Goal: Task Accomplishment & Management: Complete application form

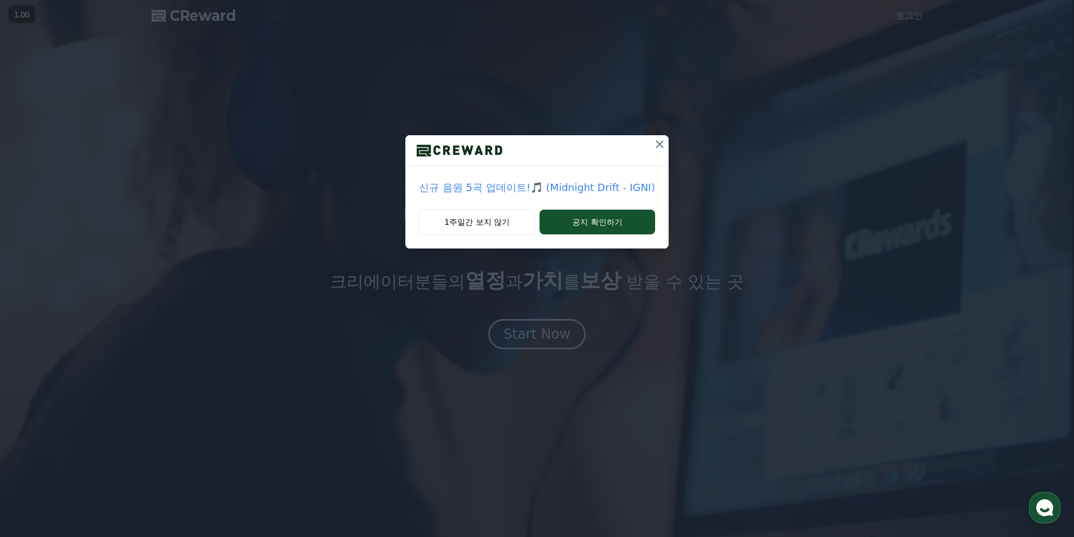
click at [658, 144] on icon at bounding box center [659, 144] width 8 height 8
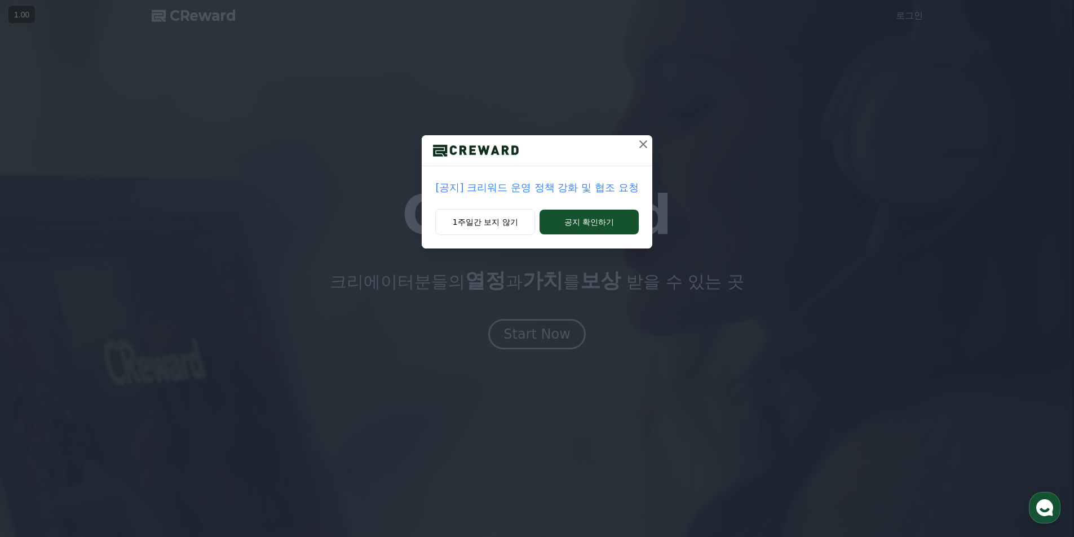
click at [640, 143] on icon at bounding box center [643, 145] width 14 height 14
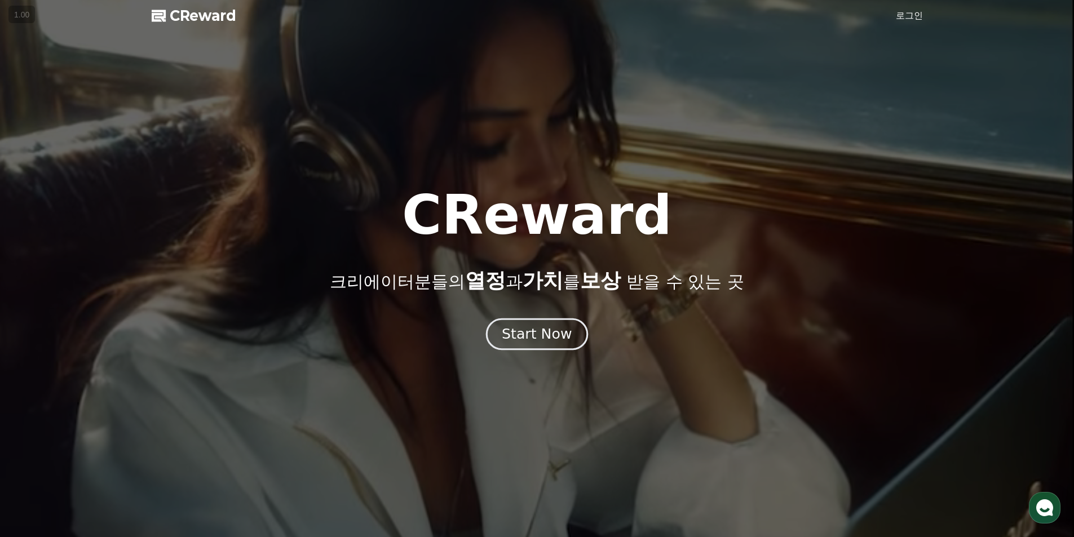
click at [552, 325] on div "Start Now" at bounding box center [537, 334] width 70 height 19
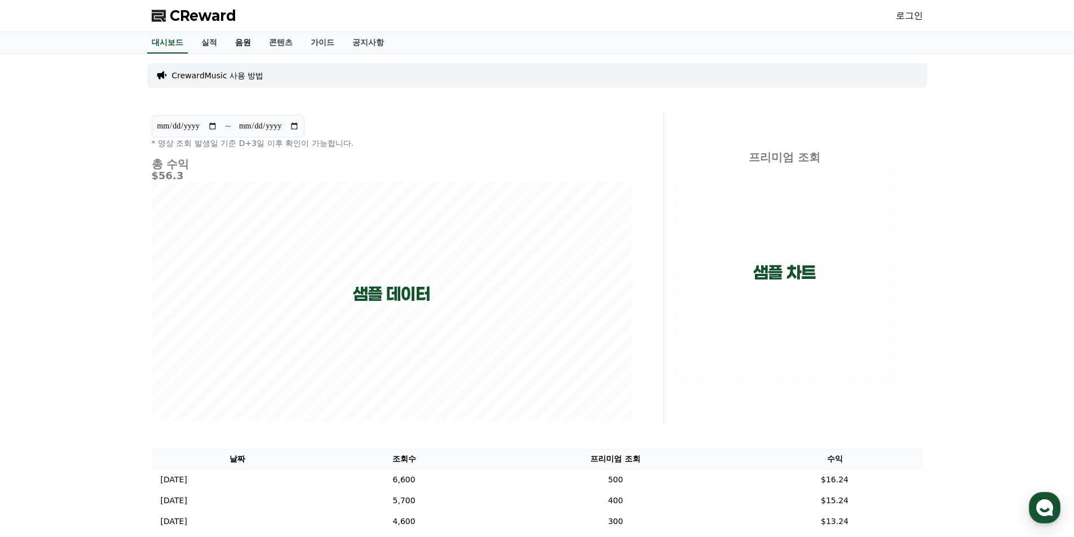
click at [244, 40] on link "음원" at bounding box center [243, 42] width 34 height 21
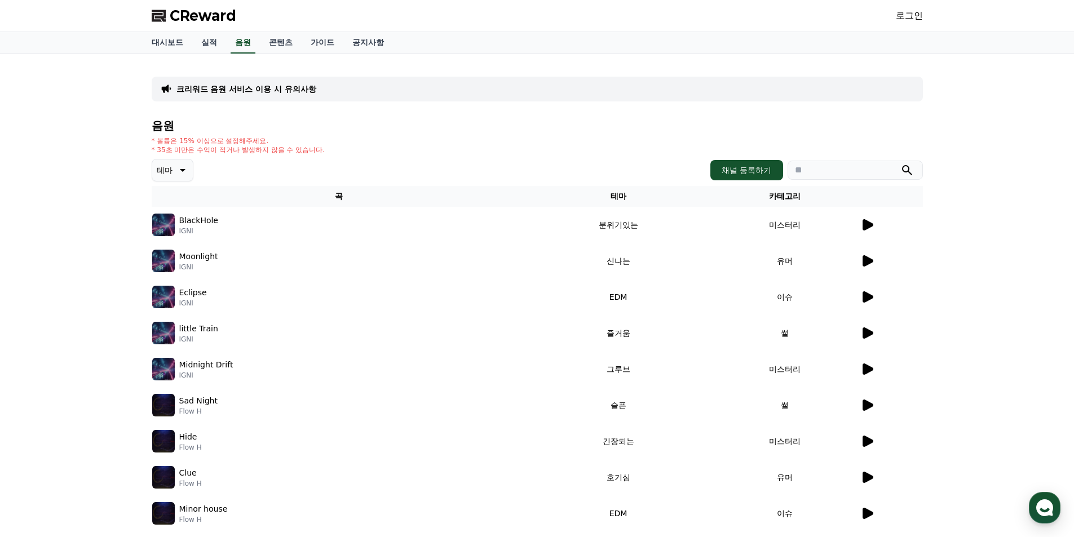
click at [242, 85] on p "크리워드 음원 서비스 이용 시 유의사항" at bounding box center [246, 88] width 140 height 11
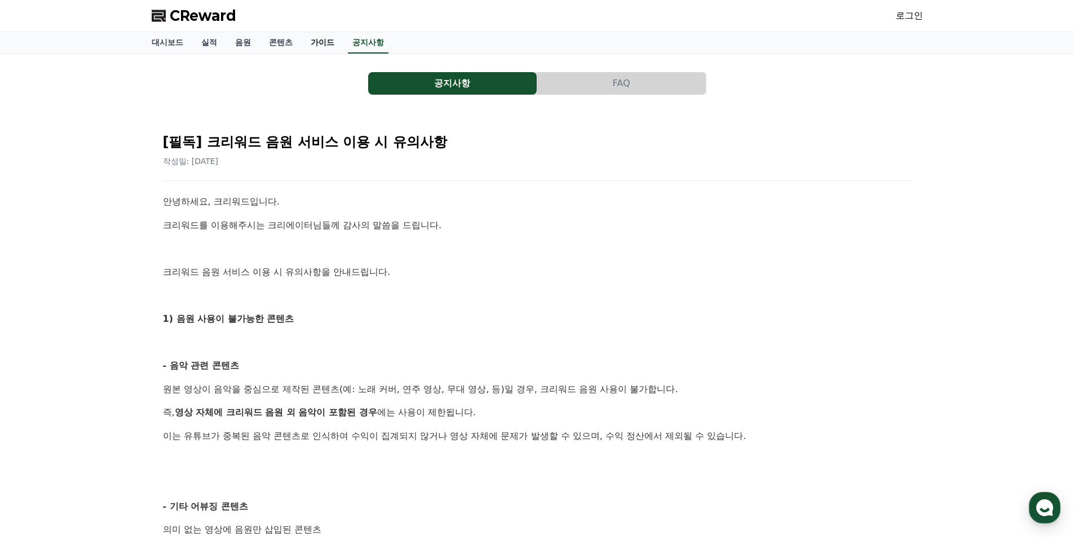
click at [316, 42] on link "가이드" at bounding box center [322, 42] width 42 height 21
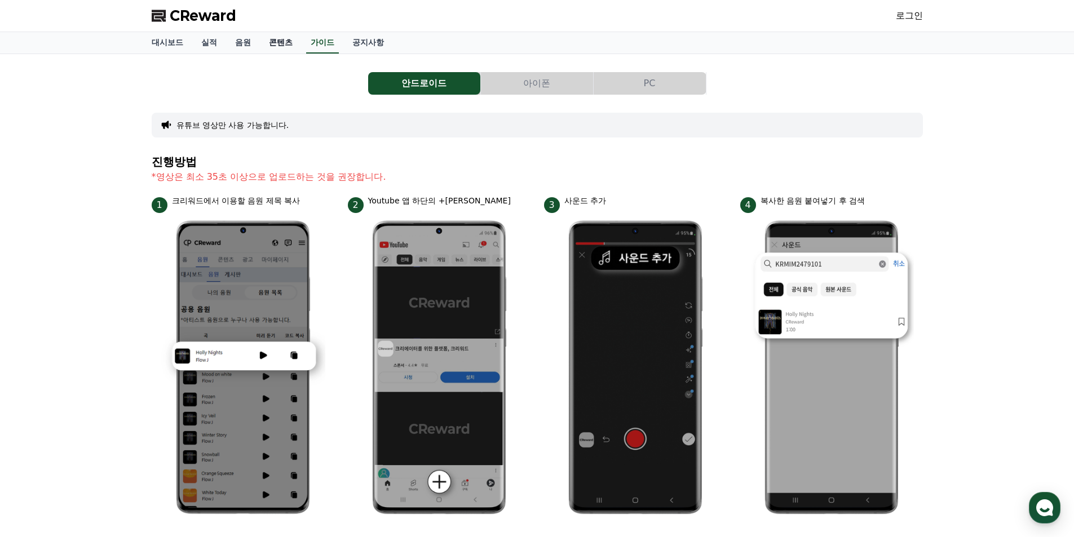
click at [285, 46] on link "콘텐츠" at bounding box center [281, 42] width 42 height 21
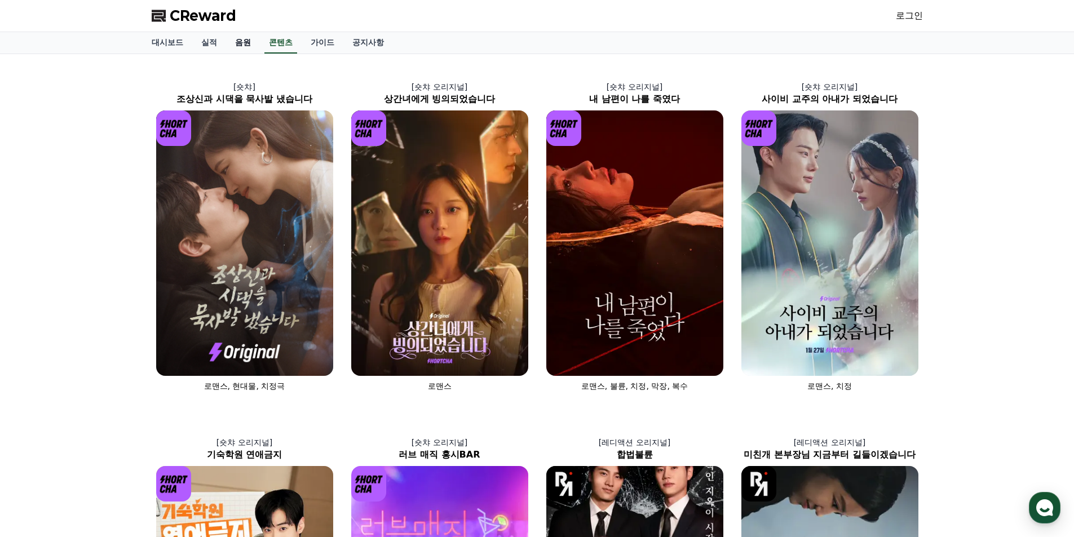
click at [248, 43] on link "음원" at bounding box center [243, 42] width 34 height 21
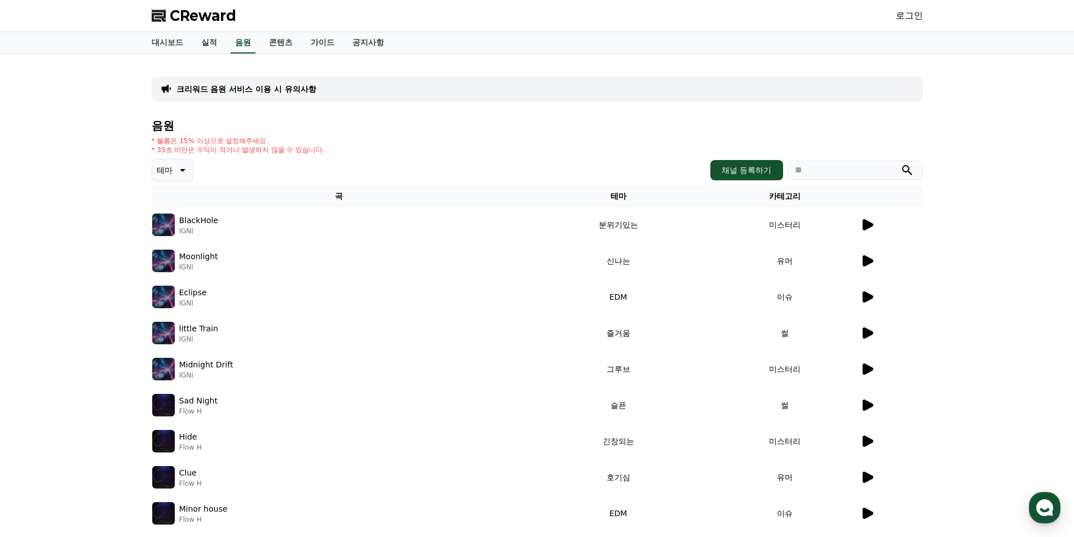
click at [194, 220] on p "BlackHole" at bounding box center [198, 221] width 39 height 12
click at [867, 229] on icon at bounding box center [867, 225] width 14 height 14
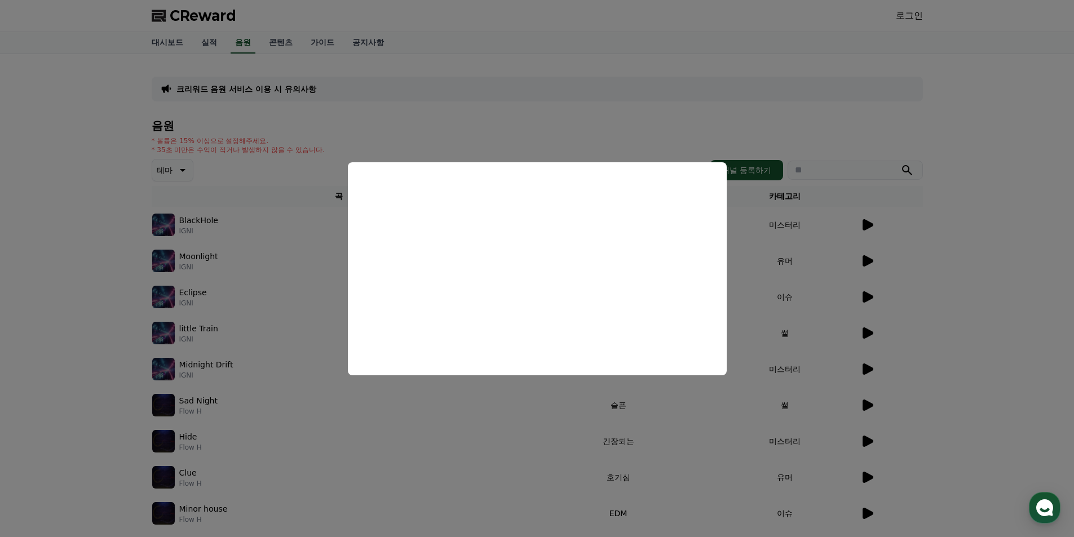
click at [304, 410] on button "close modal" at bounding box center [537, 268] width 1074 height 537
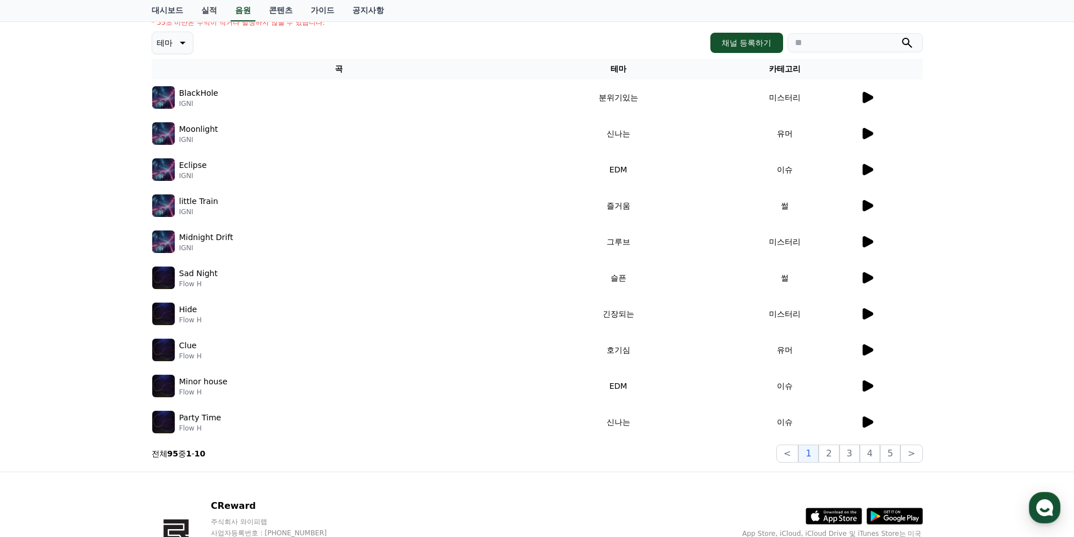
scroll to position [169, 0]
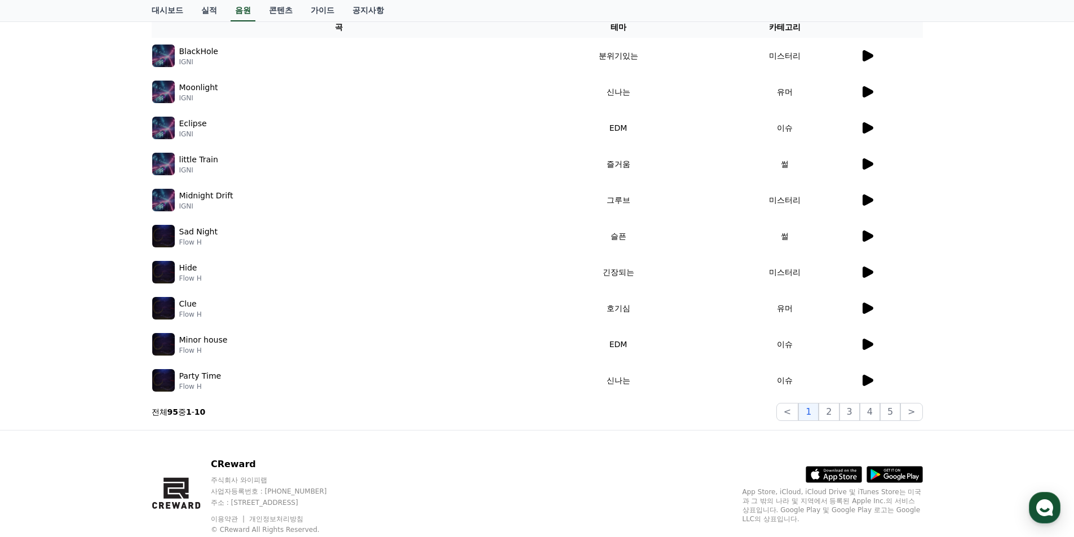
click at [868, 376] on icon at bounding box center [867, 381] width 14 height 14
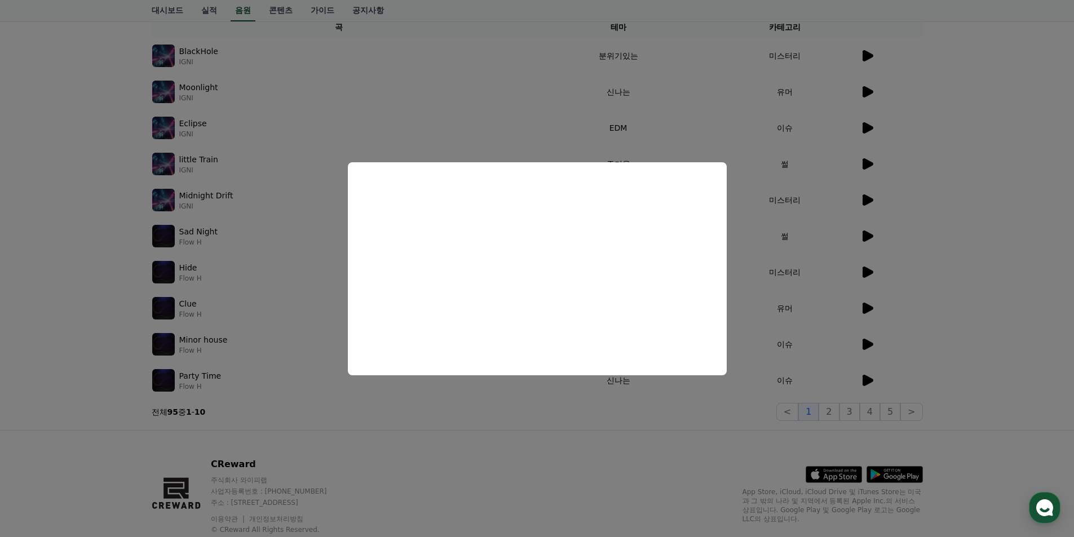
click at [494, 407] on button "close modal" at bounding box center [537, 268] width 1074 height 537
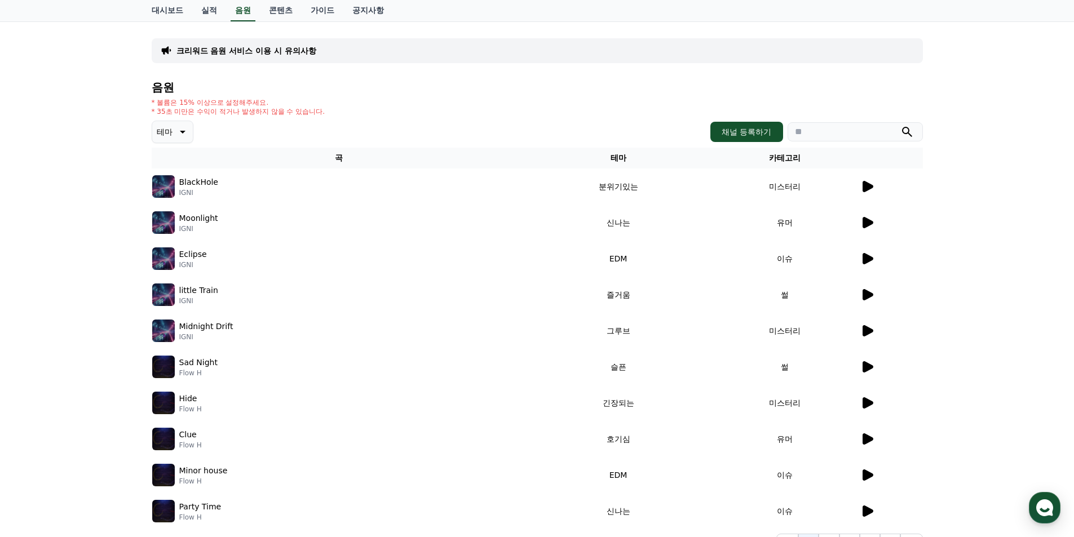
scroll to position [0, 0]
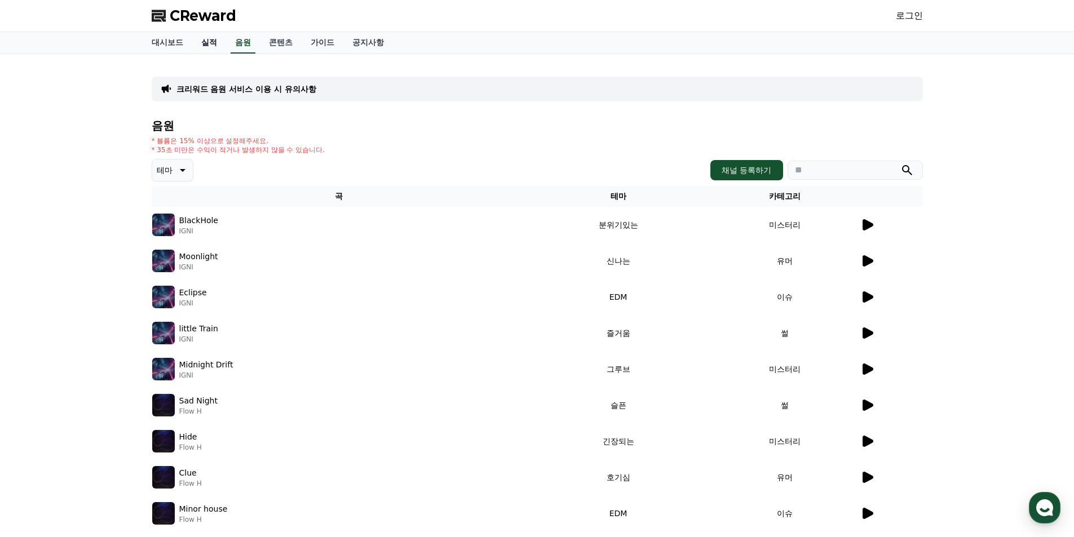
click at [206, 46] on link "실적" at bounding box center [209, 42] width 34 height 21
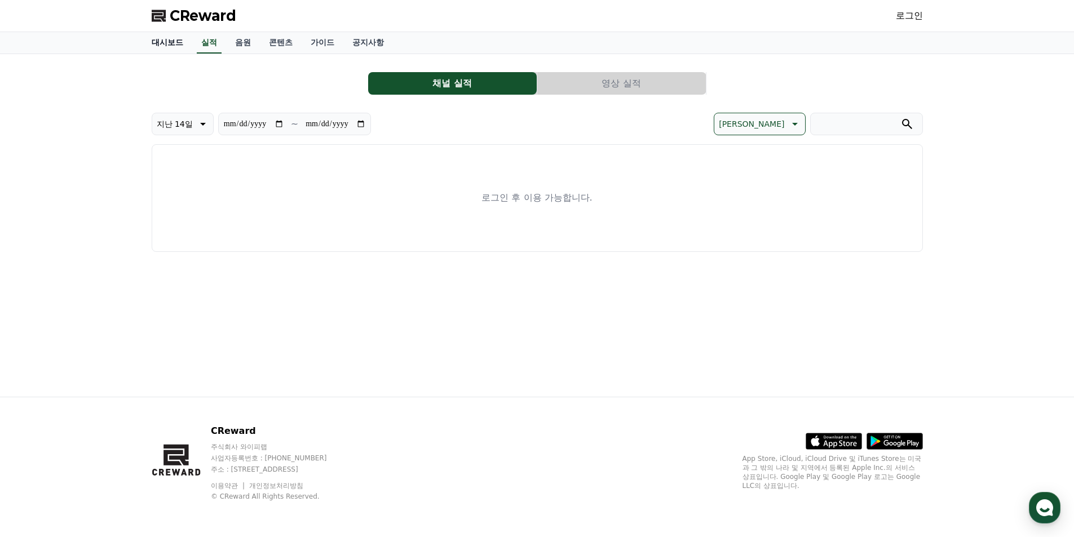
click at [171, 43] on link "대시보드" at bounding box center [168, 42] width 50 height 21
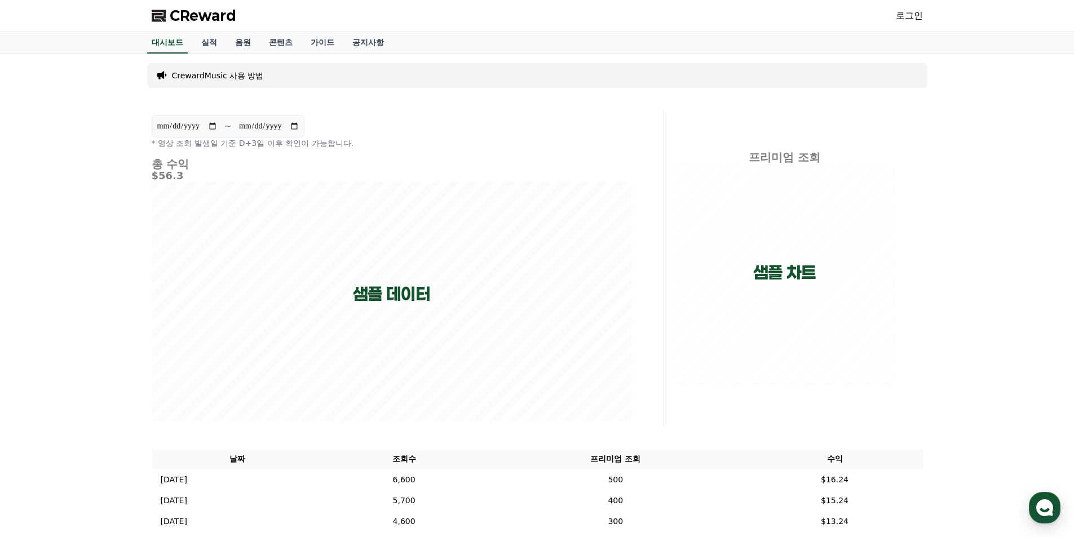
click at [228, 77] on p "CrewardMusic 사용 방법" at bounding box center [218, 75] width 92 height 11
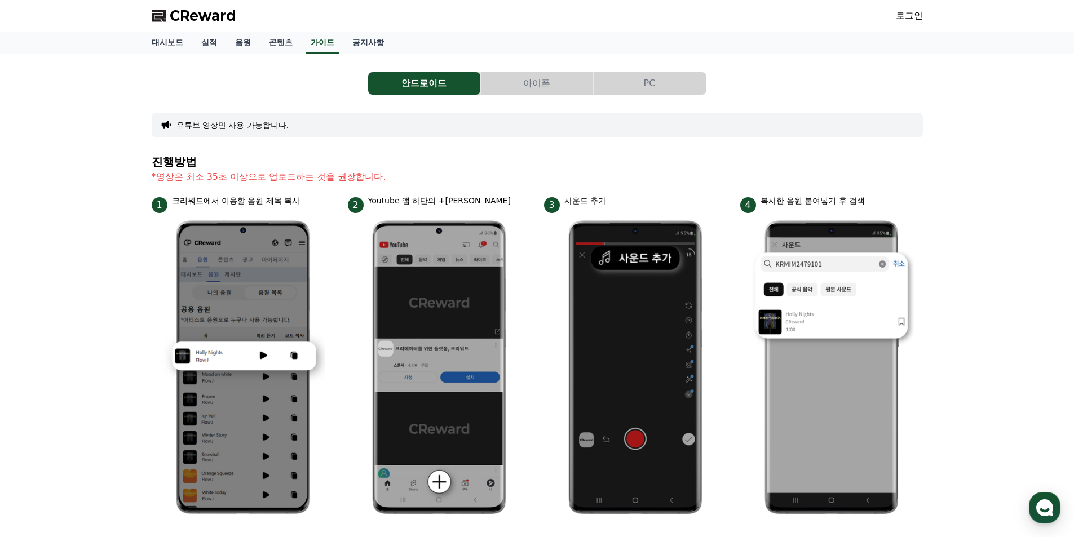
click at [542, 83] on button "아이폰" at bounding box center [537, 83] width 112 height 23
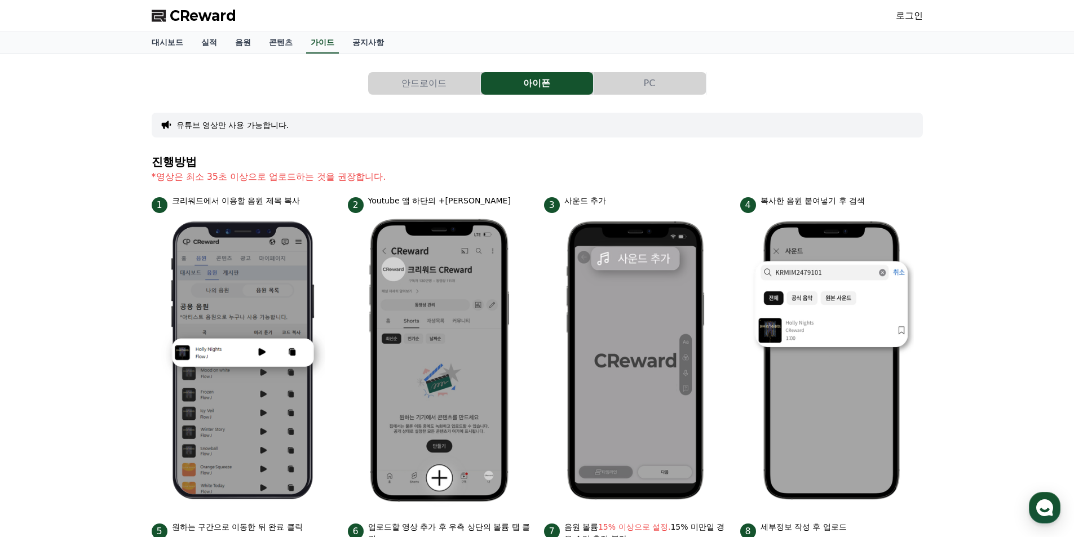
click at [626, 80] on button "PC" at bounding box center [649, 83] width 112 height 23
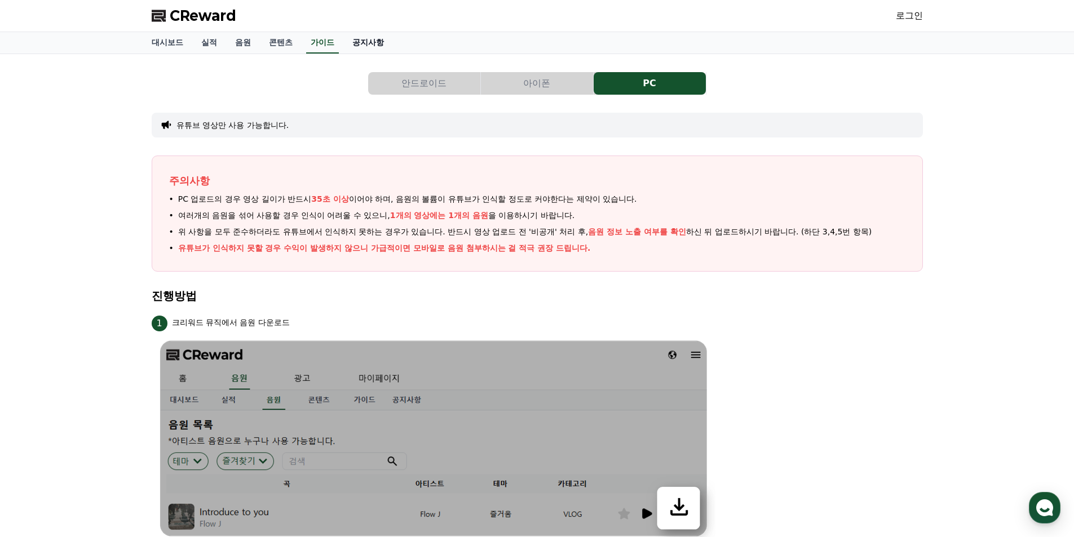
click at [365, 38] on link "공지사항" at bounding box center [368, 42] width 50 height 21
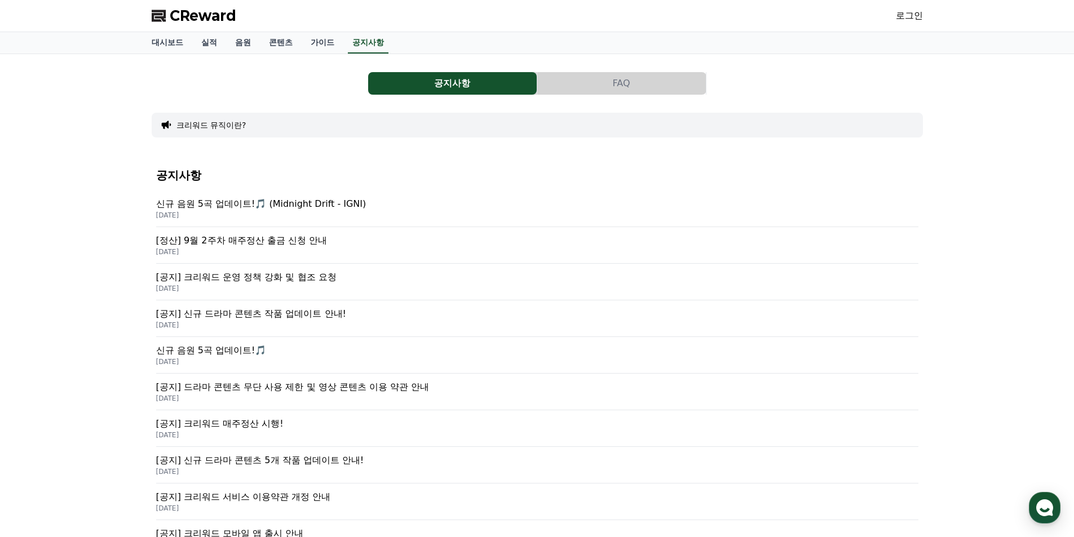
click at [308, 243] on p "[정산] 9월 2주차 매주정산 출금 신청 안내" at bounding box center [537, 241] width 762 height 14
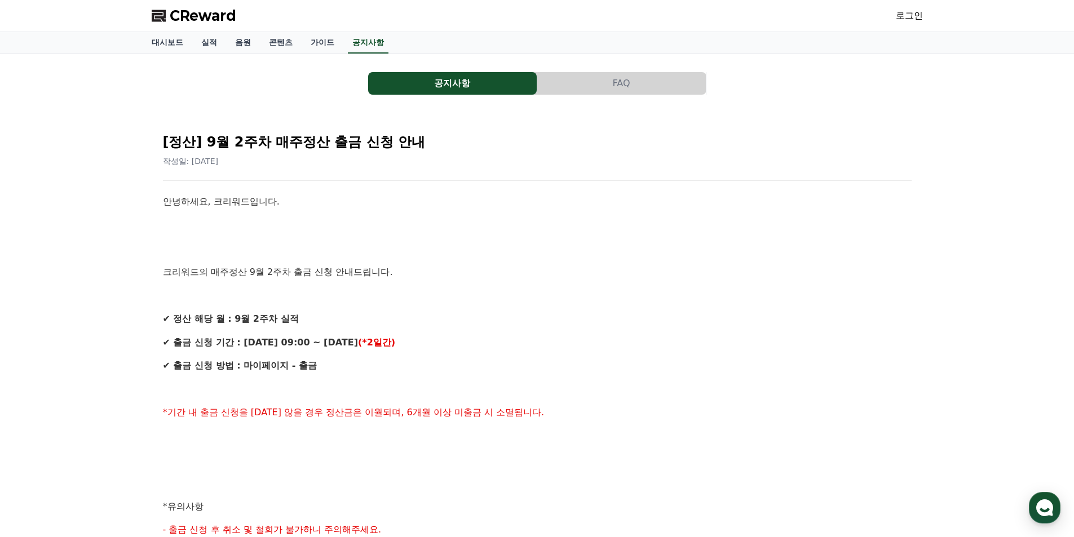
click at [910, 15] on link "로그인" at bounding box center [908, 16] width 27 height 14
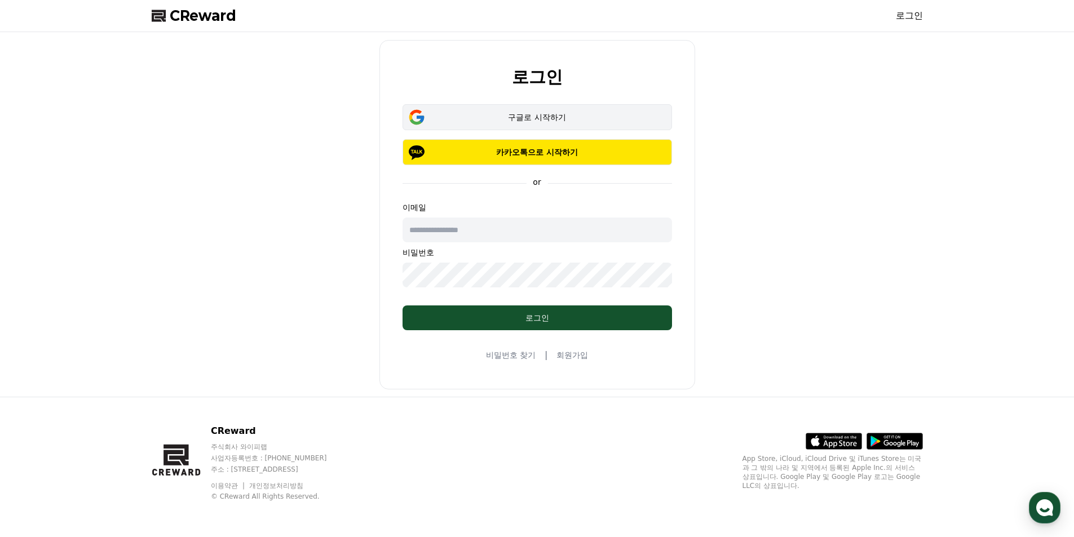
click at [580, 114] on div "구글로 시작하기" at bounding box center [537, 117] width 237 height 11
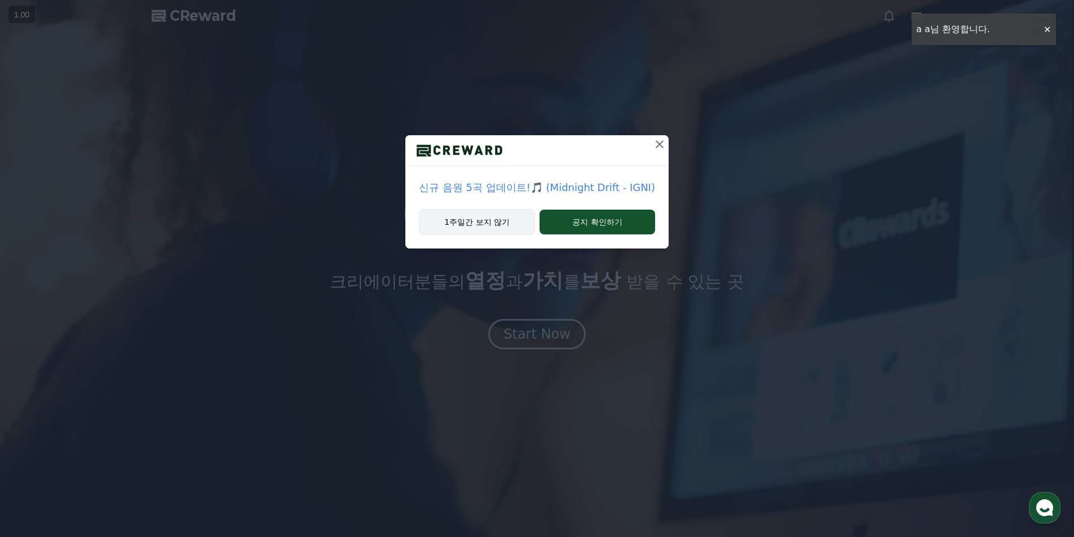
click at [504, 227] on button "1주일간 보지 않기" at bounding box center [477, 222] width 116 height 26
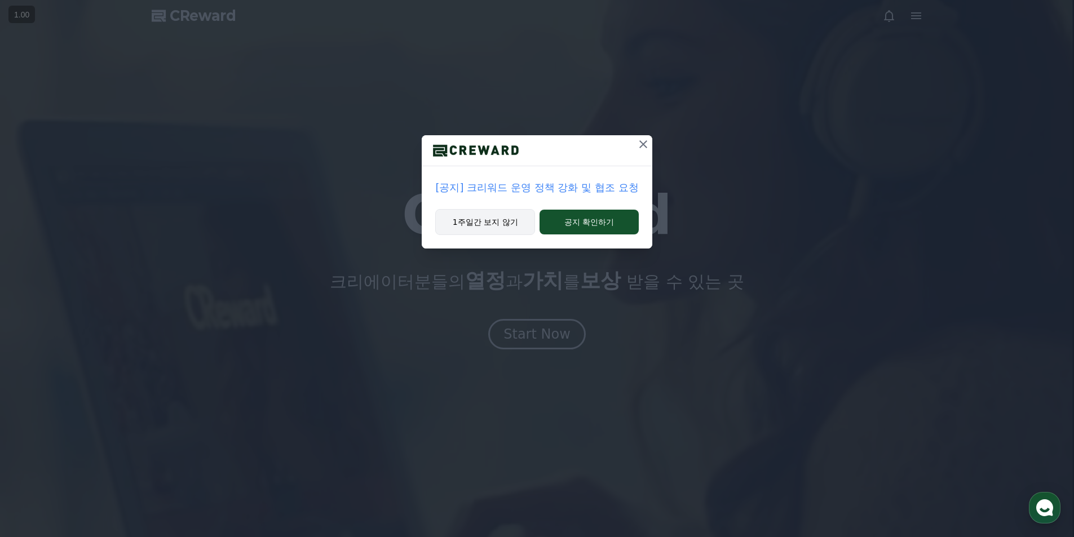
click at [497, 227] on button "1주일간 보지 않기" at bounding box center [485, 222] width 100 height 26
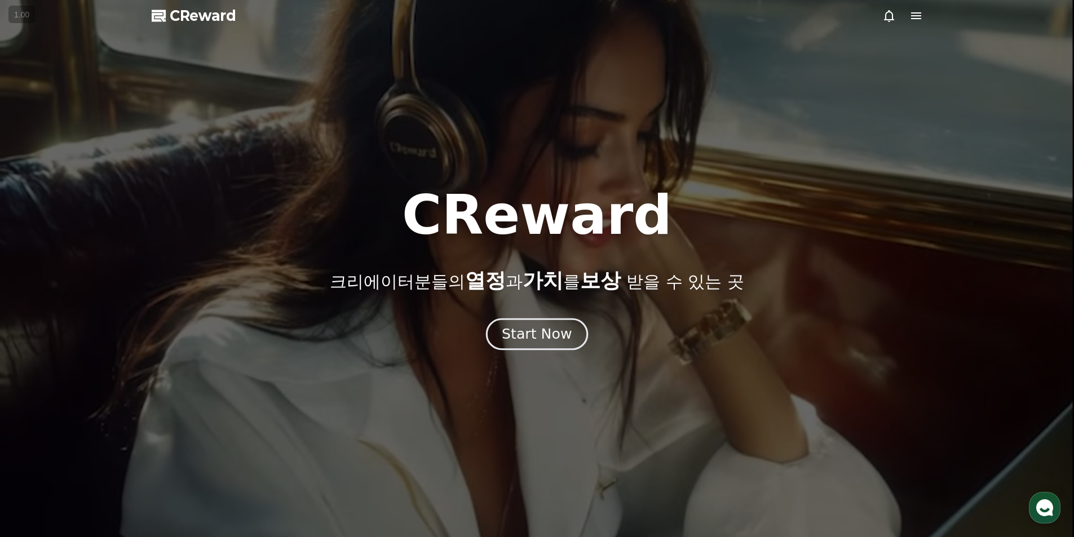
click at [544, 336] on div "Start Now" at bounding box center [537, 334] width 70 height 19
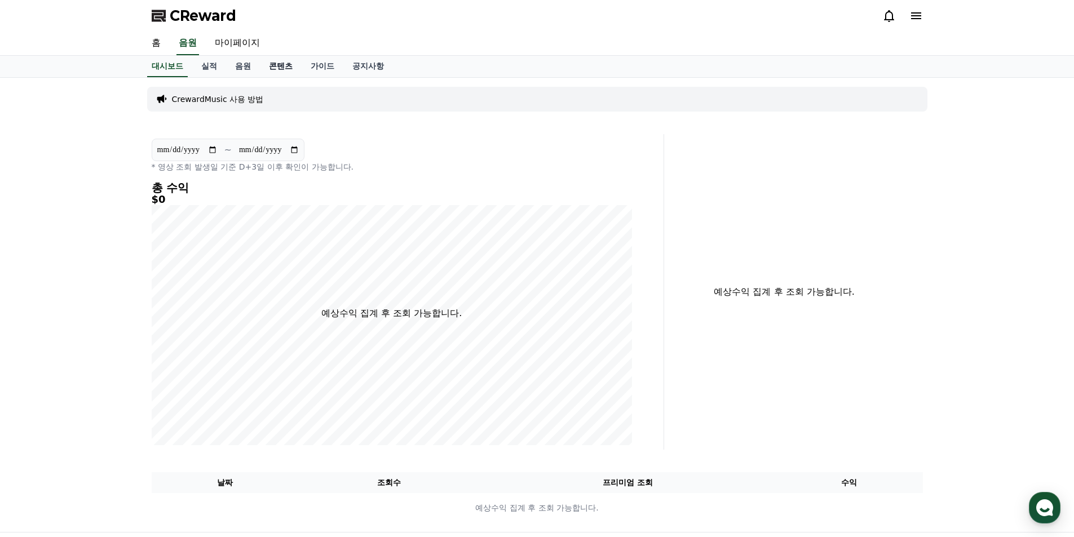
click at [275, 66] on link "콘텐츠" at bounding box center [281, 66] width 42 height 21
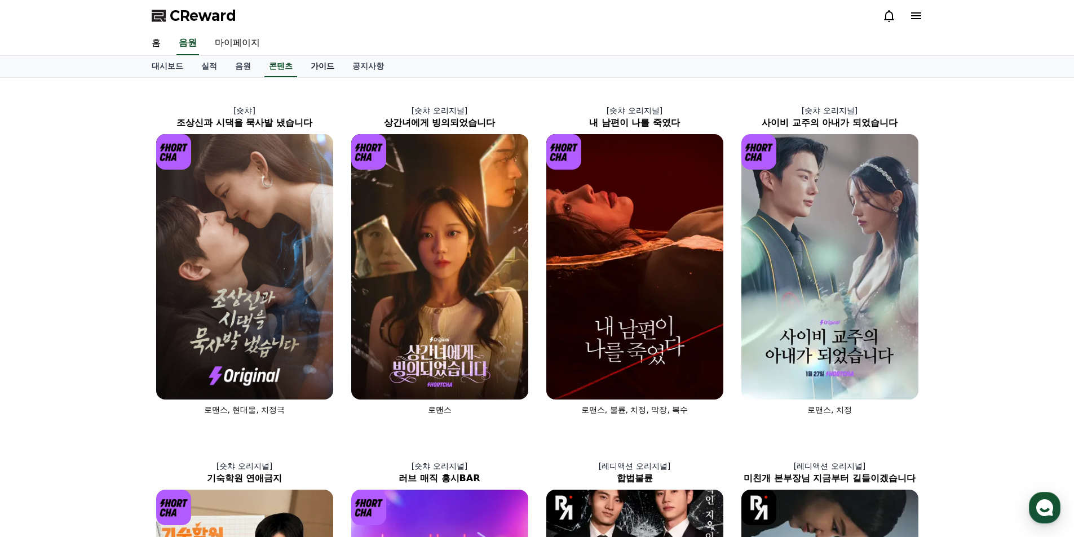
click at [316, 66] on link "가이드" at bounding box center [322, 66] width 42 height 21
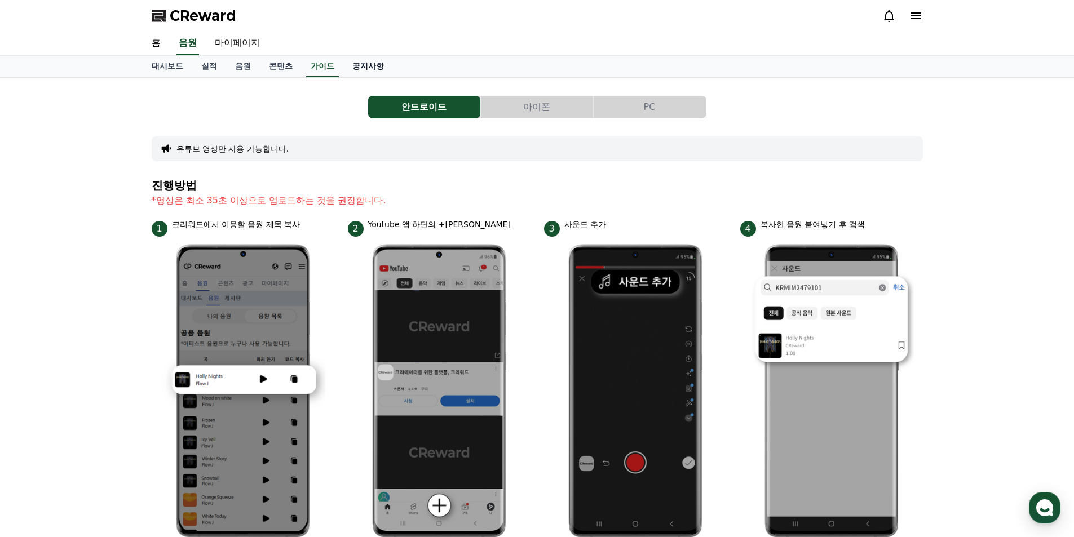
click at [362, 69] on link "공지사항" at bounding box center [368, 66] width 50 height 21
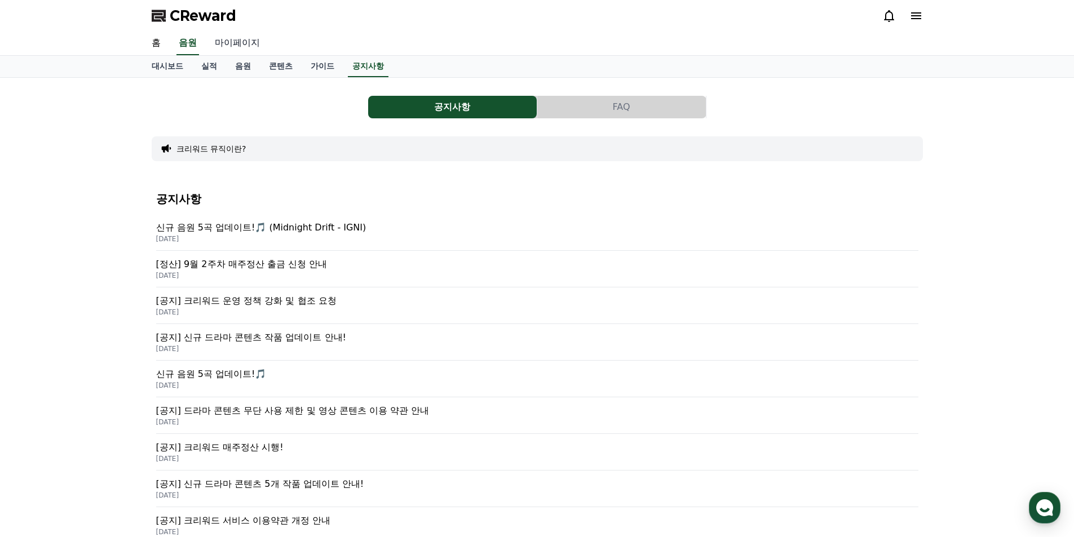
click at [234, 45] on link "마이페이지" at bounding box center [237, 44] width 63 height 24
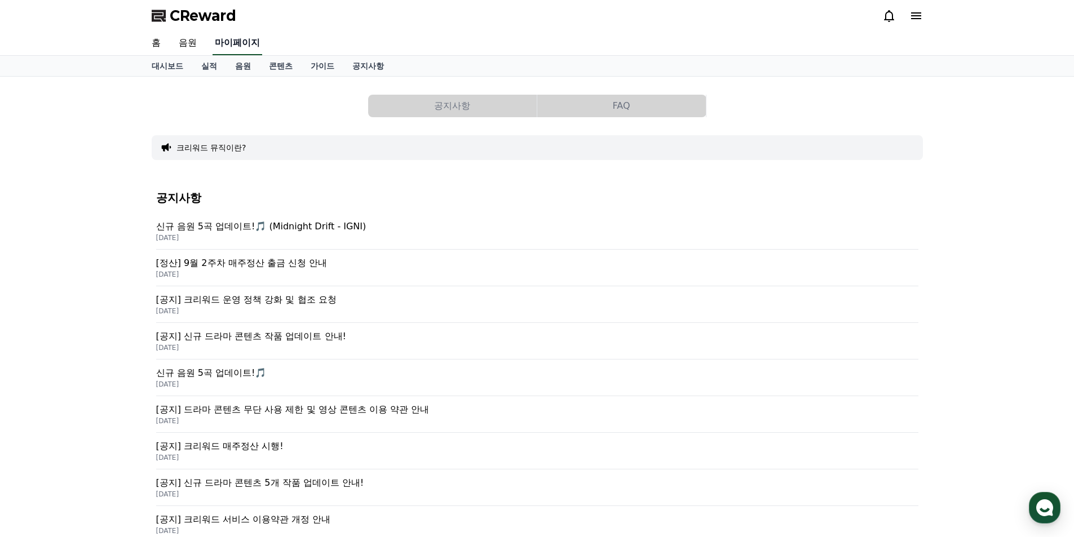
select select "**********"
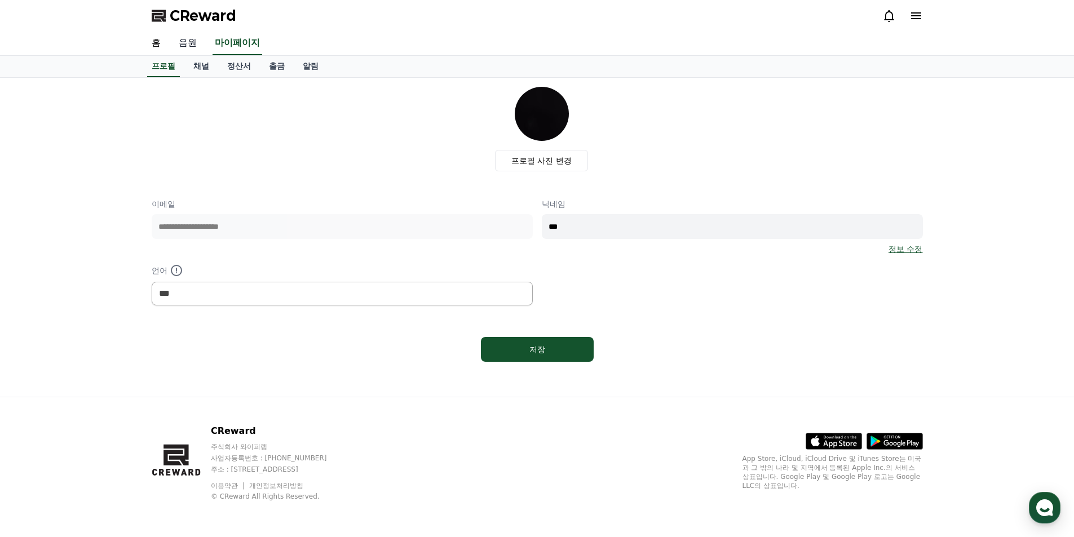
click at [190, 41] on link "음원" at bounding box center [188, 44] width 36 height 24
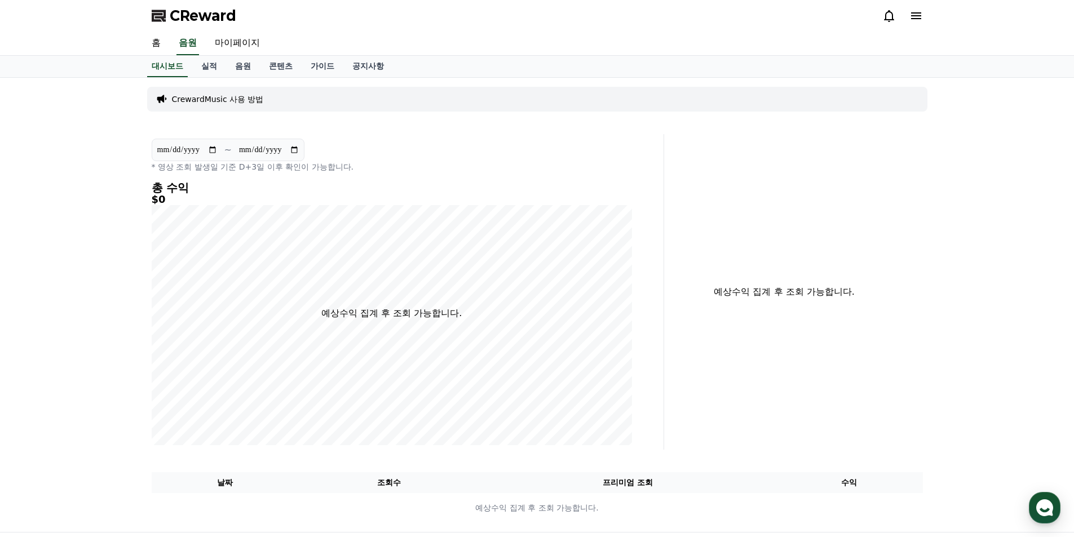
click at [235, 103] on p "CrewardMusic 사용 방법" at bounding box center [218, 99] width 92 height 11
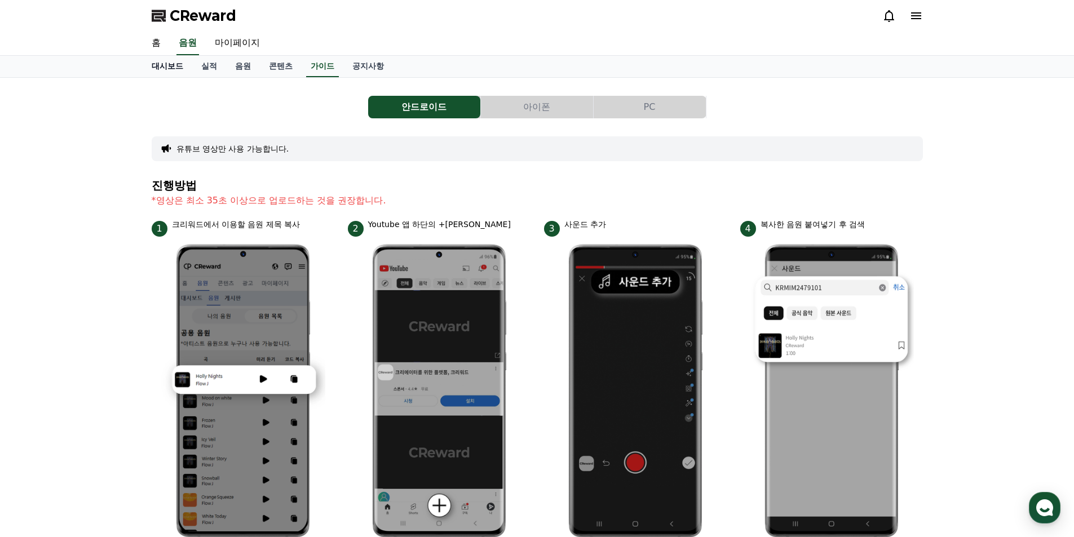
click at [181, 69] on link "대시보드" at bounding box center [168, 66] width 50 height 21
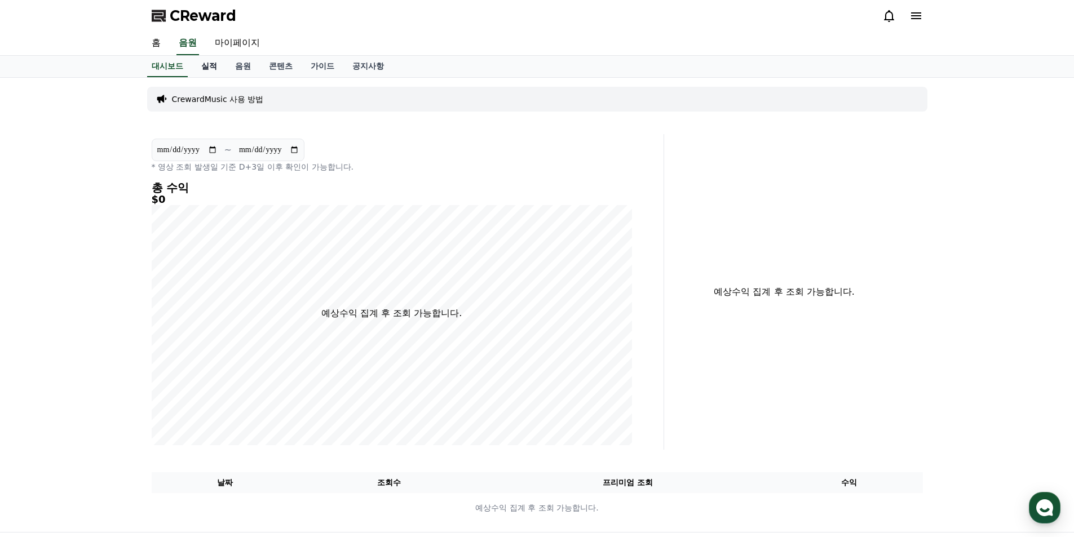
click at [211, 68] on link "실적" at bounding box center [209, 66] width 34 height 21
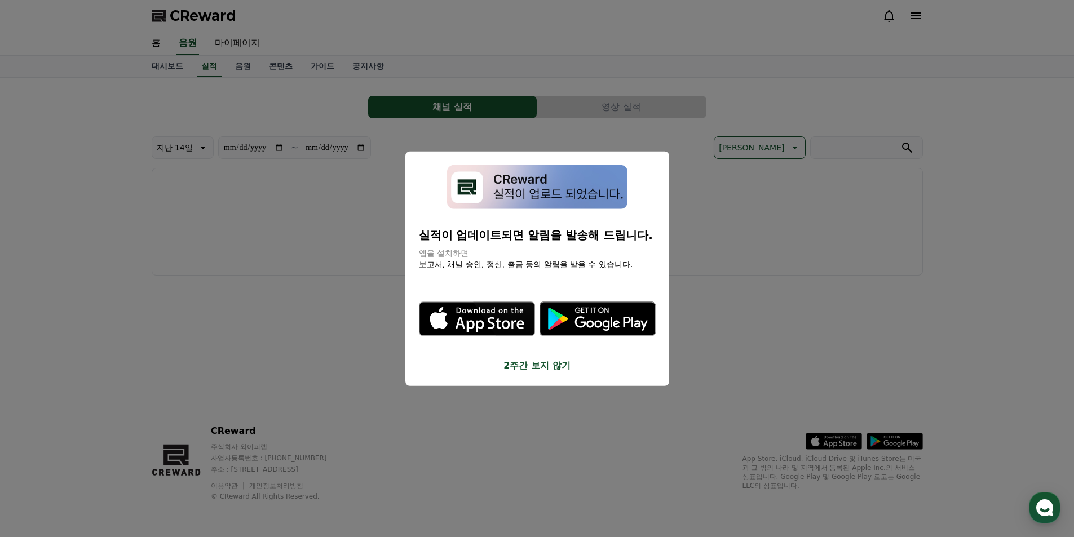
click at [537, 366] on button "2주간 보지 않기" at bounding box center [537, 366] width 237 height 14
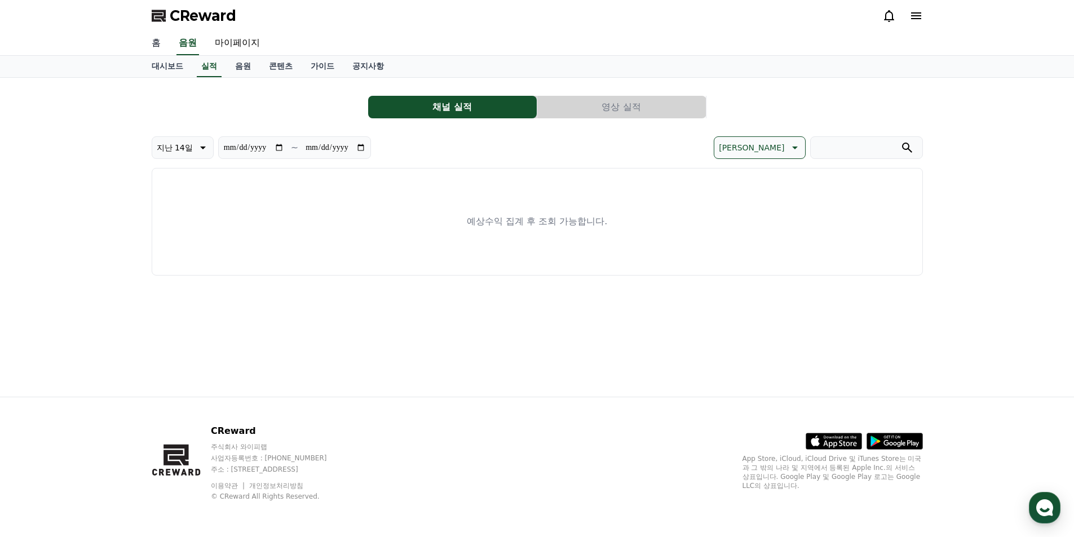
click at [154, 36] on link "홈" at bounding box center [156, 44] width 27 height 24
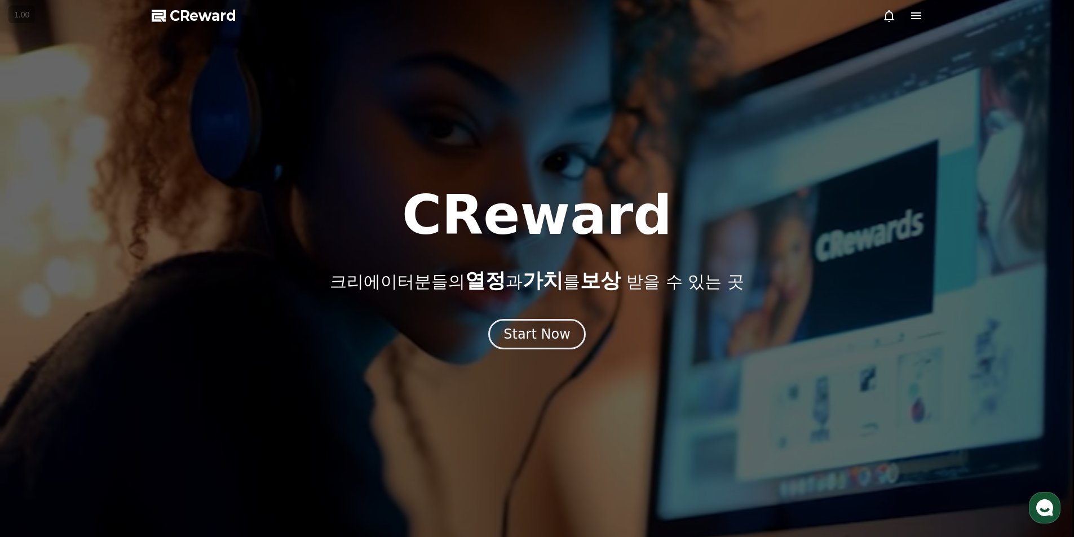
click at [211, 21] on span "CReward" at bounding box center [203, 16] width 66 height 18
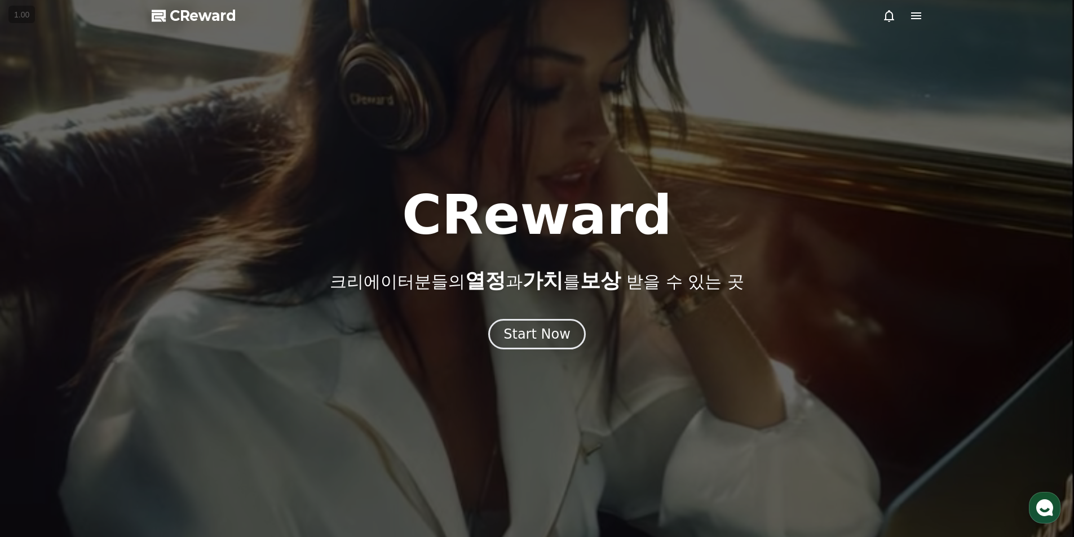
click at [910, 18] on icon at bounding box center [916, 16] width 14 height 14
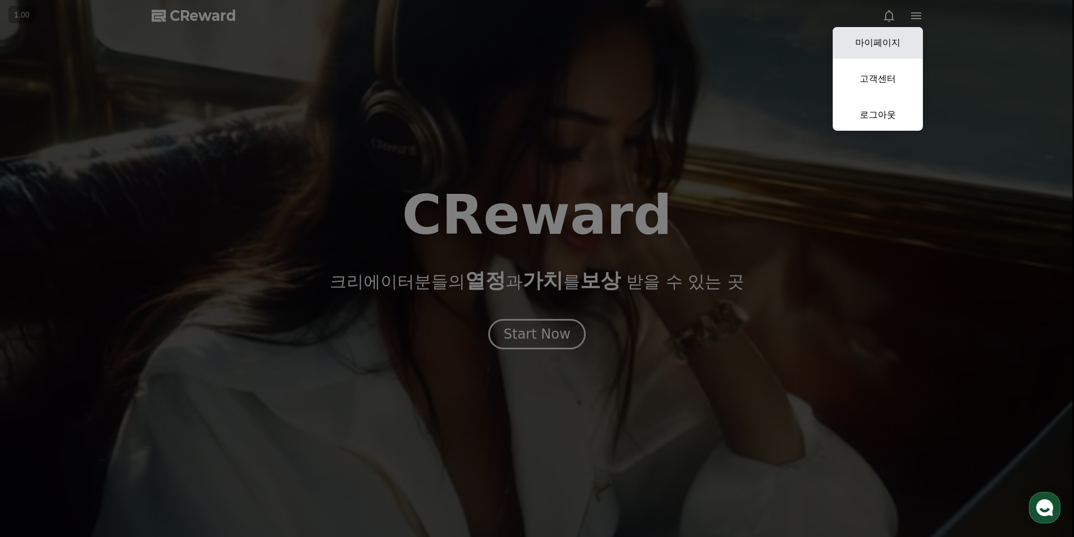
click at [889, 39] on link "마이페이지" at bounding box center [877, 43] width 90 height 32
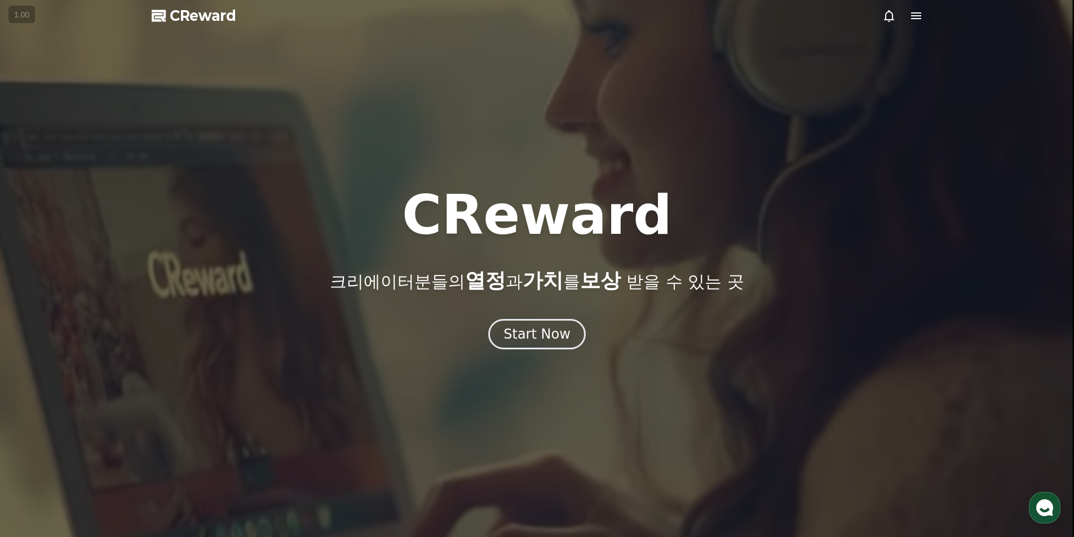
select select "**********"
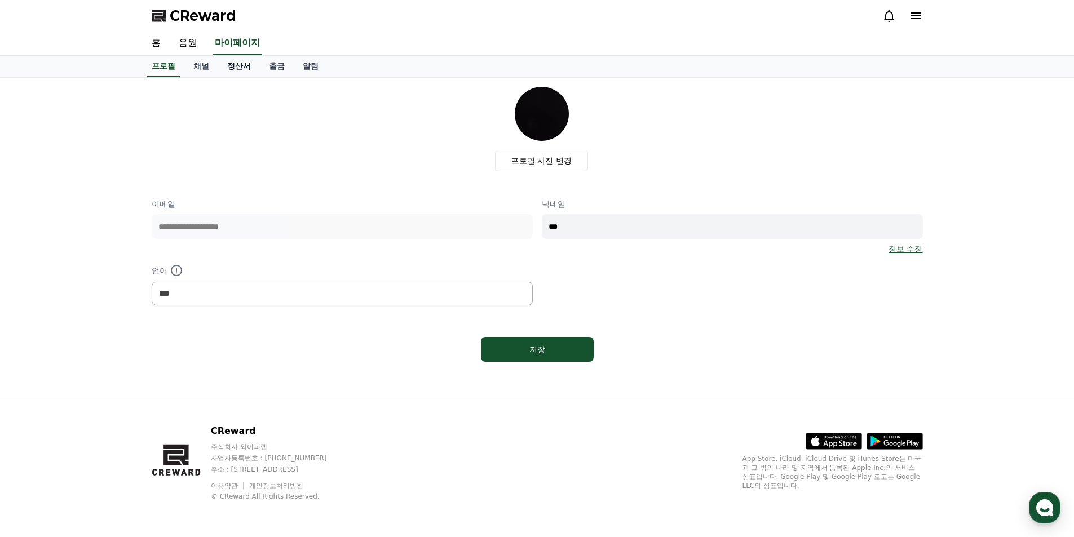
click at [243, 70] on link "정산서" at bounding box center [239, 66] width 42 height 21
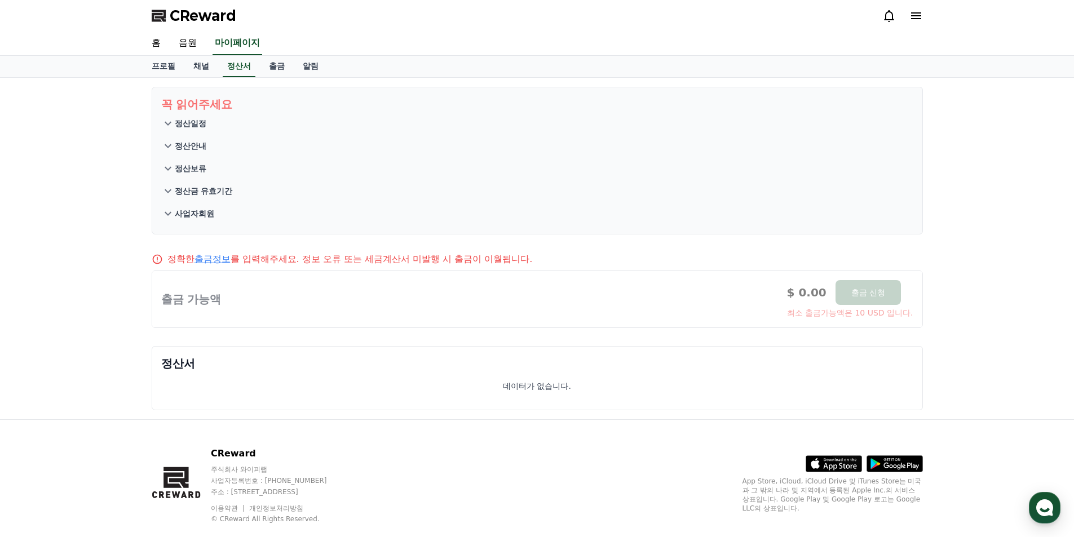
click at [192, 120] on p "정산일정" at bounding box center [191, 123] width 32 height 11
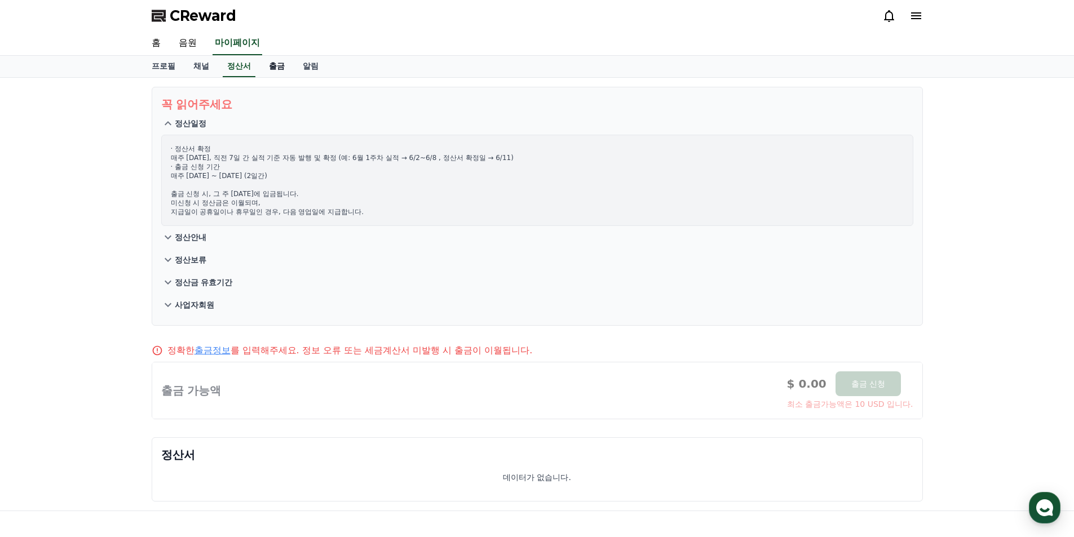
click at [274, 63] on link "출금" at bounding box center [277, 66] width 34 height 21
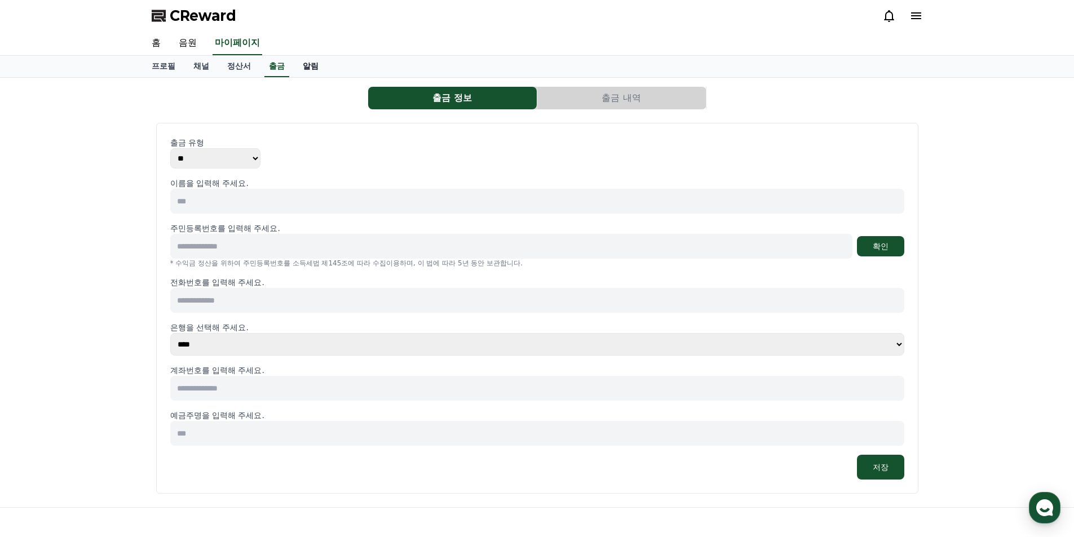
click at [312, 66] on link "알림" at bounding box center [311, 66] width 34 height 21
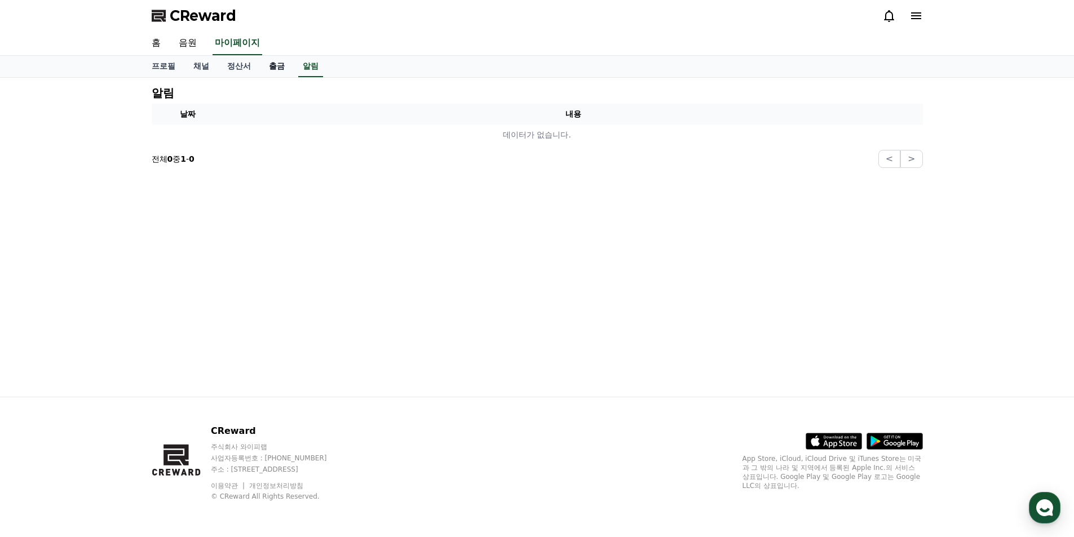
click at [278, 68] on link "출금" at bounding box center [277, 66] width 34 height 21
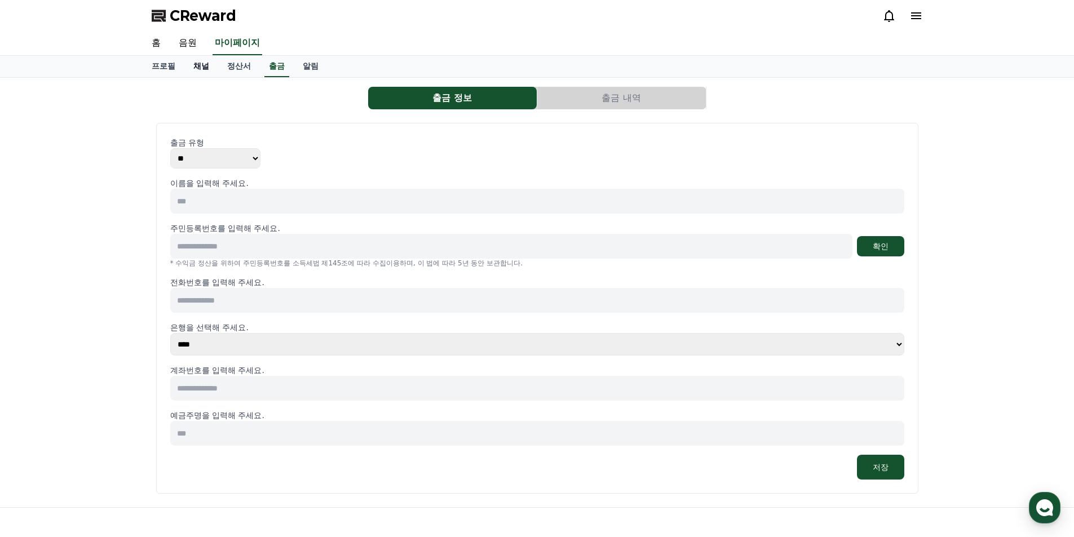
click at [214, 68] on link "채널" at bounding box center [201, 66] width 34 height 21
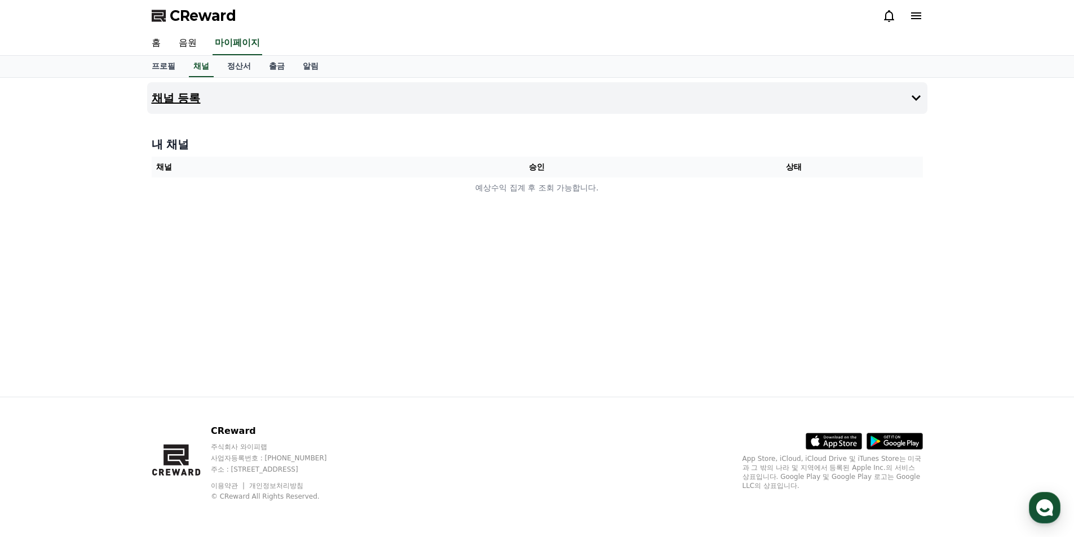
click at [202, 95] on button "채널 등록" at bounding box center [537, 98] width 780 height 32
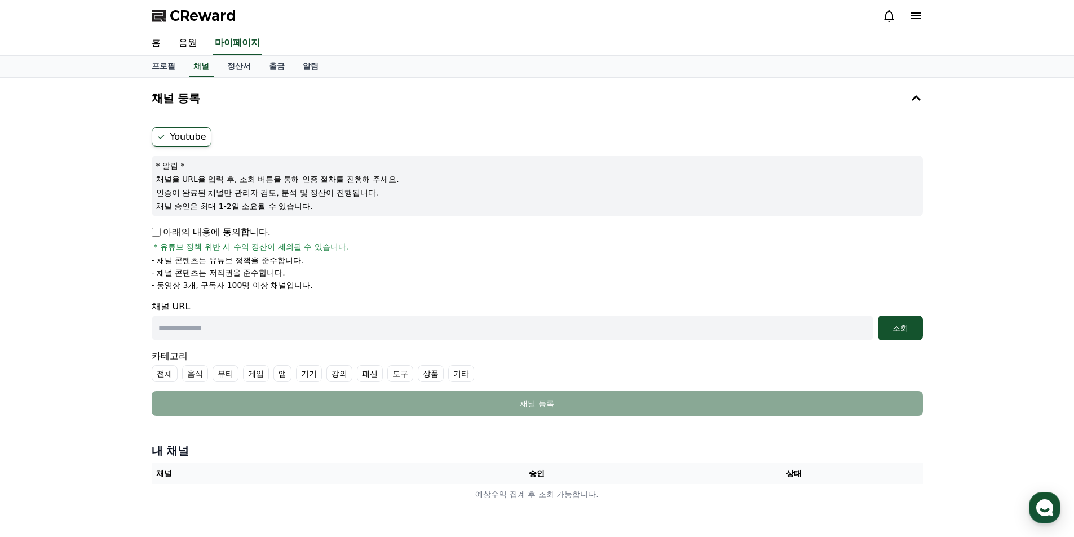
drag, startPoint x: 189, startPoint y: 172, endPoint x: 247, endPoint y: 172, distance: 58.0
click at [247, 172] on div "* 알림 * 채널을 URL을 입력 후, 조회 버튼을 통해 인증 절차를 진행해 주세요. 인증이 완료된 채널만 관리자 검토, 분석 및 정산이 진행…" at bounding box center [537, 186] width 771 height 61
click at [246, 174] on p "채널을 URL을 입력 후, 조회 버튼을 통해 인증 절차를 진행해 주세요." at bounding box center [537, 179] width 762 height 11
drag, startPoint x: 158, startPoint y: 287, endPoint x: 209, endPoint y: 280, distance: 50.6
click at [209, 280] on p "- 동영상 3개, 구독자 100명 이상 채널입니다." at bounding box center [232, 285] width 161 height 11
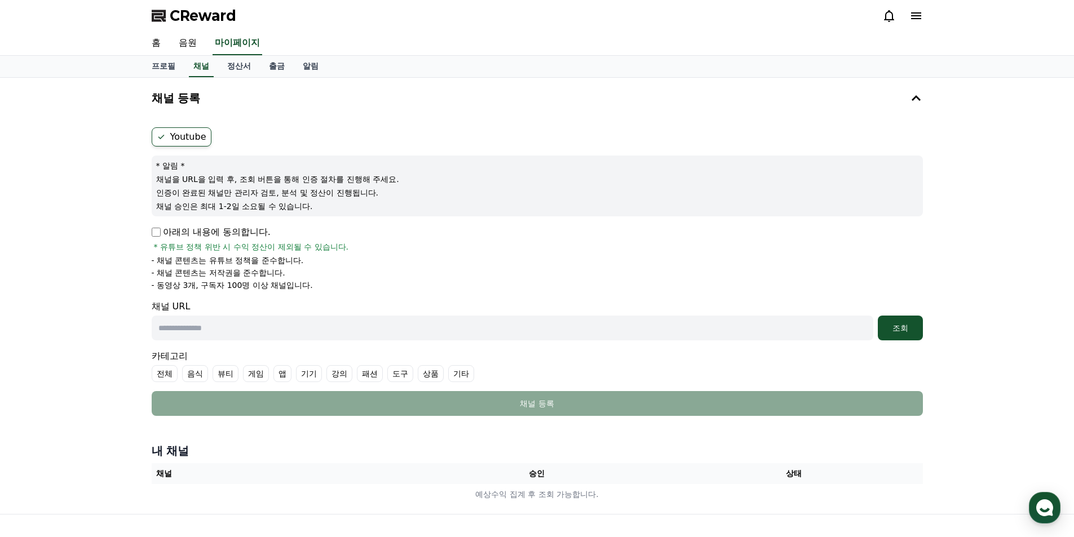
click at [241, 283] on p "- 동영상 3개, 구독자 100명 이상 채널입니다." at bounding box center [232, 285] width 161 height 11
click at [356, 318] on input "text" at bounding box center [512, 328] width 721 height 25
paste input "**********"
type input "**********"
click at [220, 234] on p "아래의 내용에 동의합니다." at bounding box center [211, 232] width 119 height 14
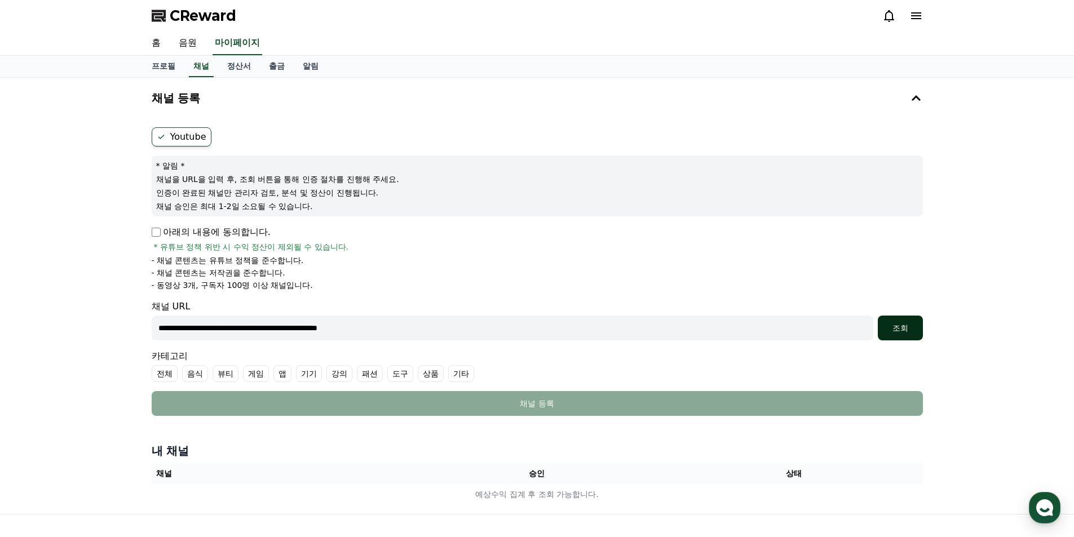
click at [899, 318] on button "조회" at bounding box center [899, 328] width 45 height 25
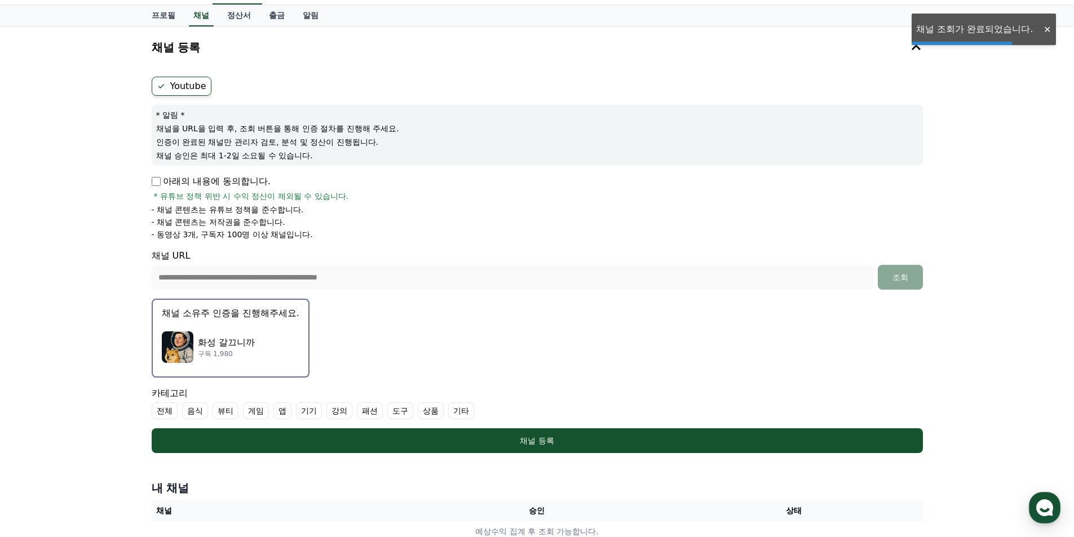
scroll to position [56, 0]
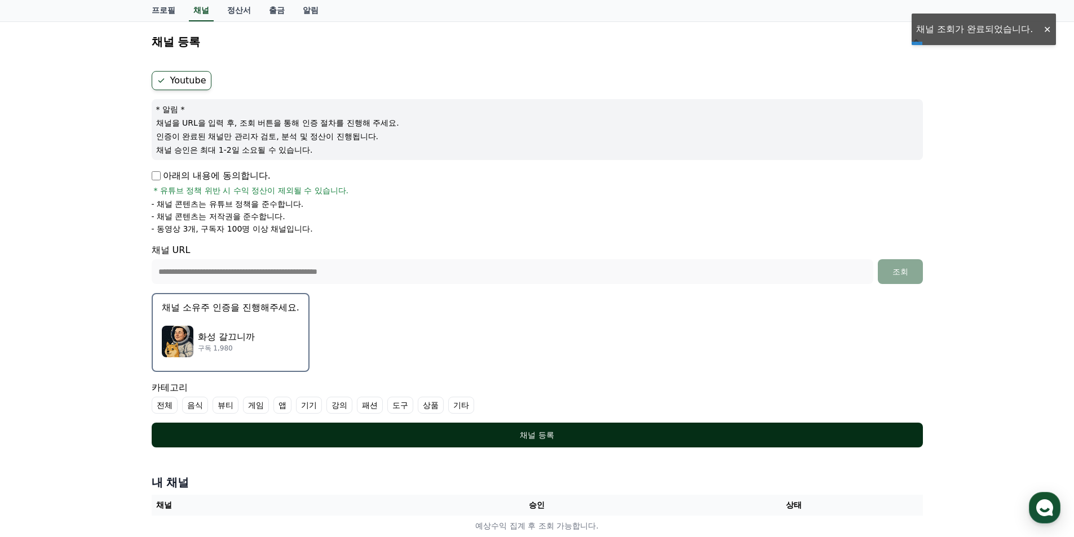
click at [533, 433] on div "채널 등록" at bounding box center [537, 434] width 726 height 11
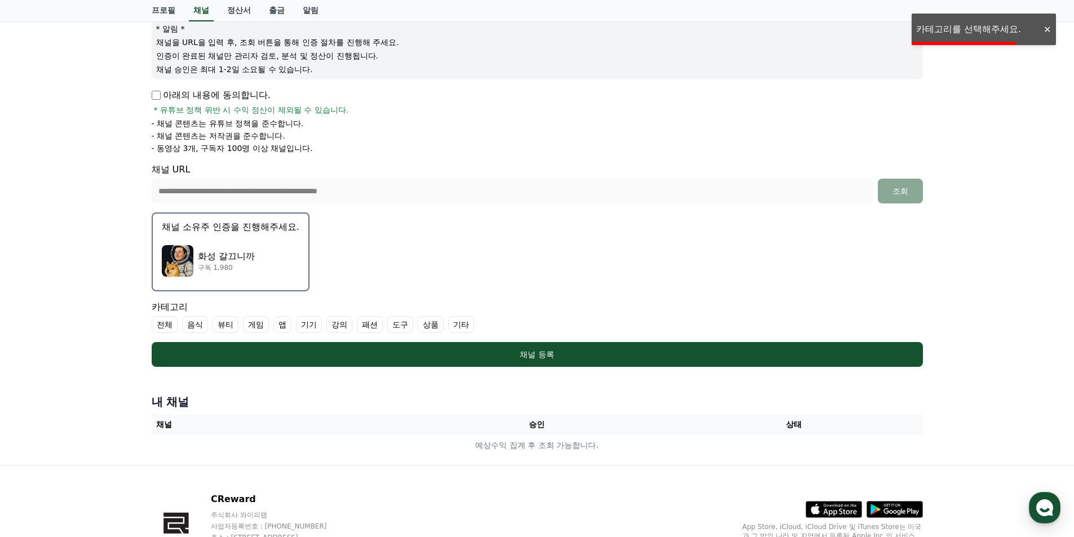
scroll to position [169, 0]
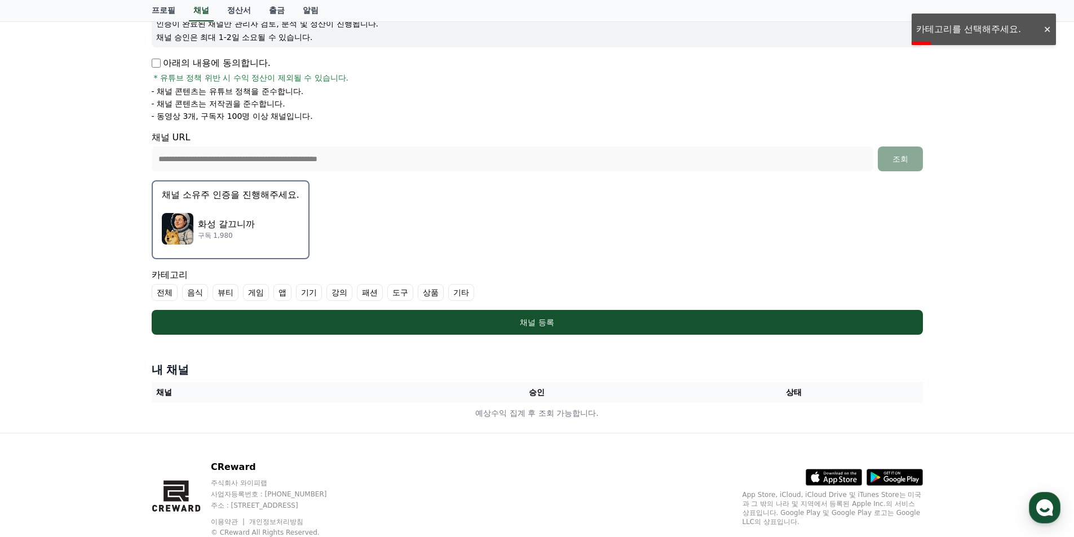
click at [162, 290] on label "전체" at bounding box center [165, 292] width 26 height 17
click at [162, 290] on icon at bounding box center [161, 292] width 9 height 9
click at [455, 292] on label "기타" at bounding box center [461, 292] width 26 height 17
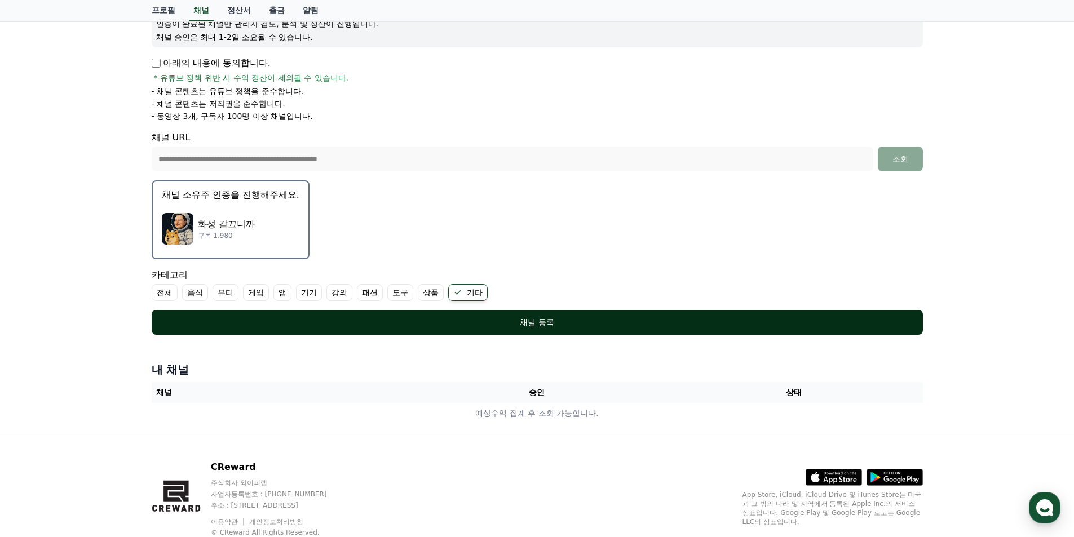
click at [427, 326] on div "채널 등록" at bounding box center [537, 322] width 726 height 11
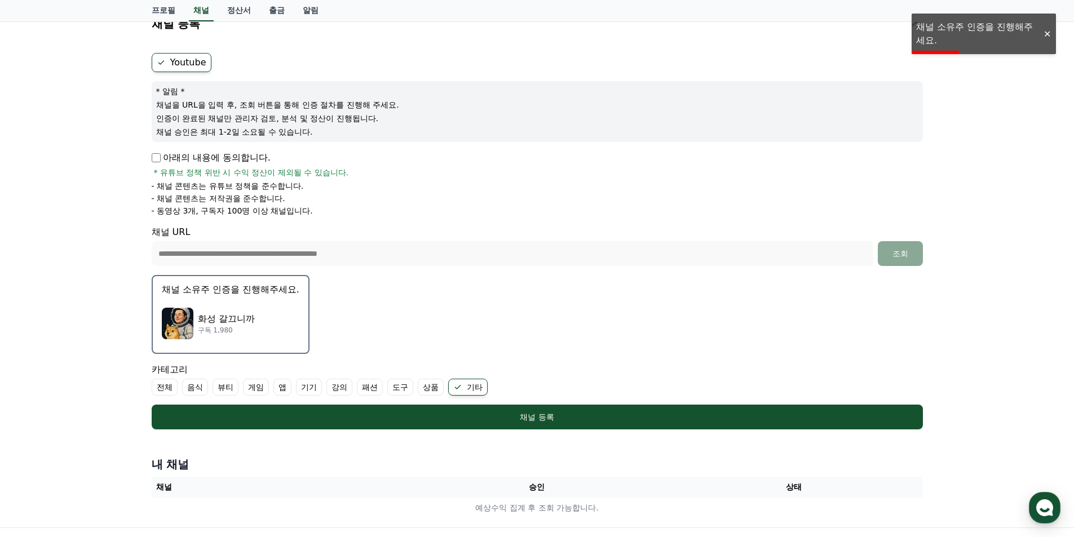
scroll to position [36, 0]
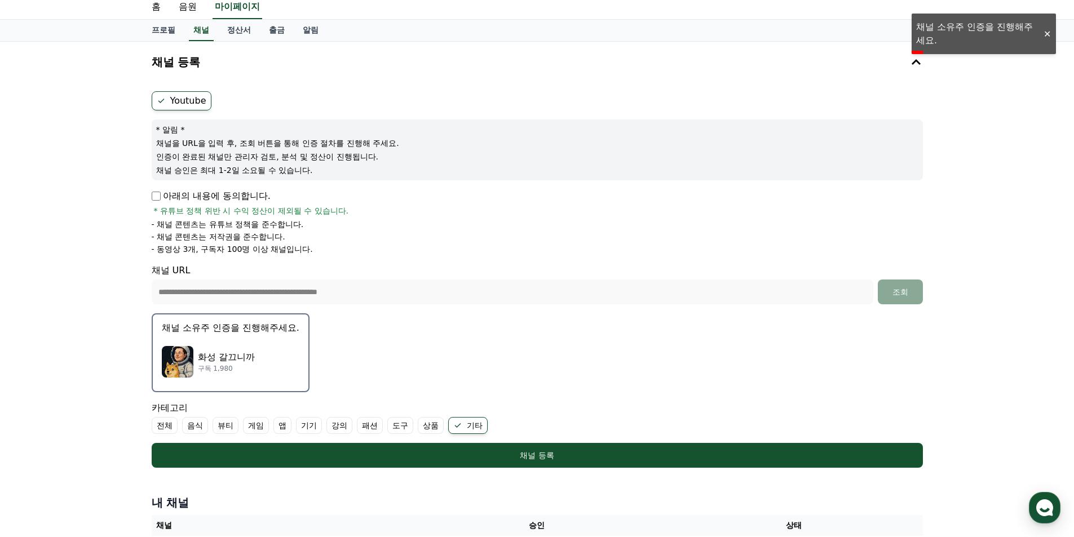
click at [179, 105] on label "Youtube" at bounding box center [182, 100] width 60 height 19
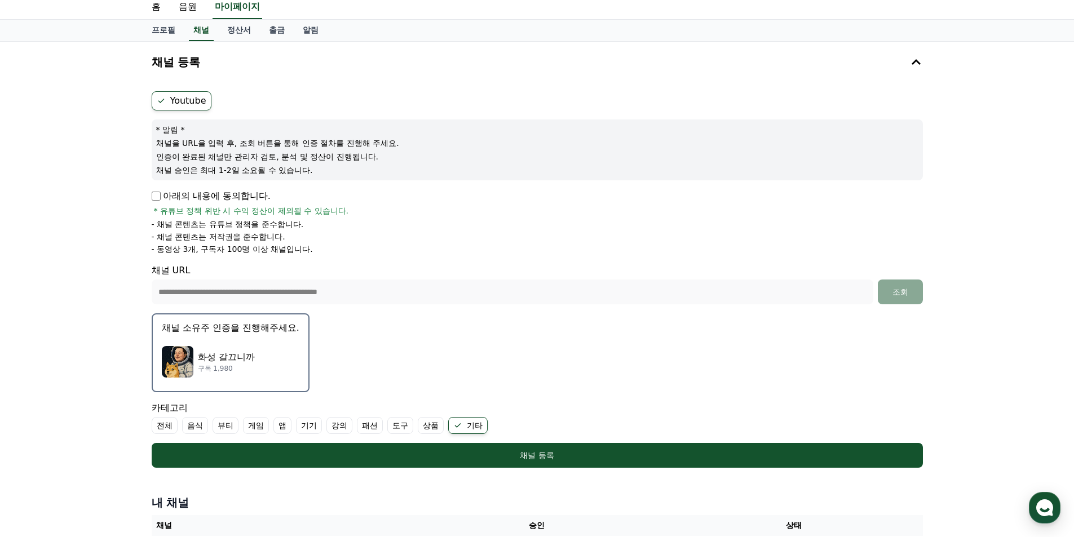
click at [181, 365] on img "button" at bounding box center [178, 362] width 32 height 32
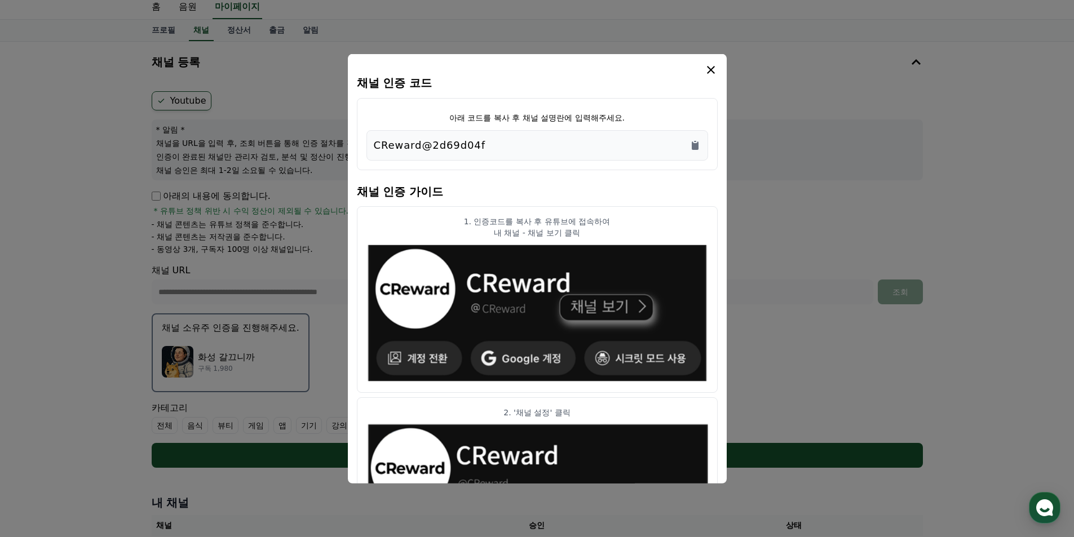
click at [689, 139] on div "CReward@2d69d04f" at bounding box center [537, 145] width 327 height 16
click at [695, 141] on icon "Copy to clipboard" at bounding box center [695, 140] width 2 height 1
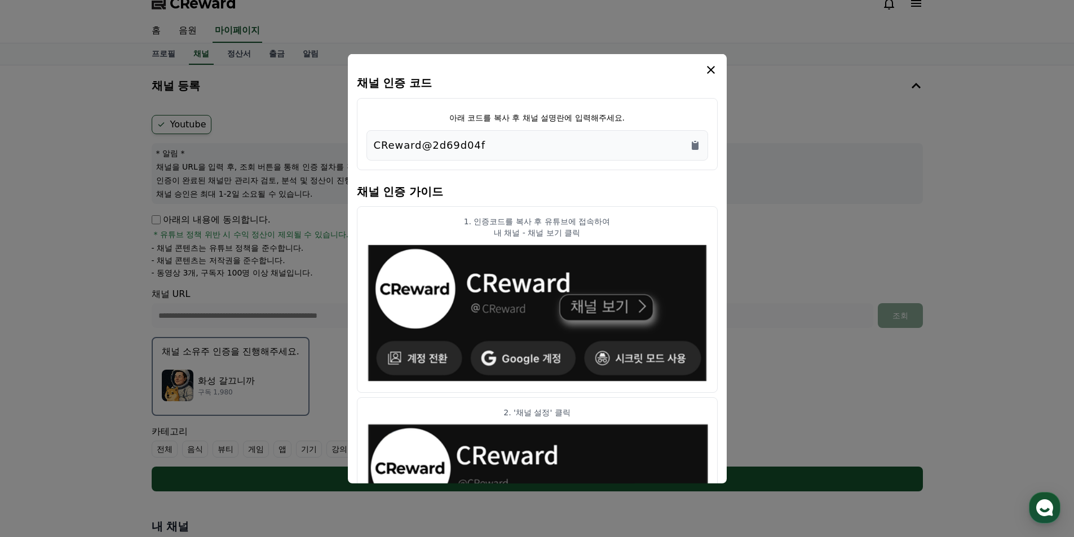
scroll to position [0, 0]
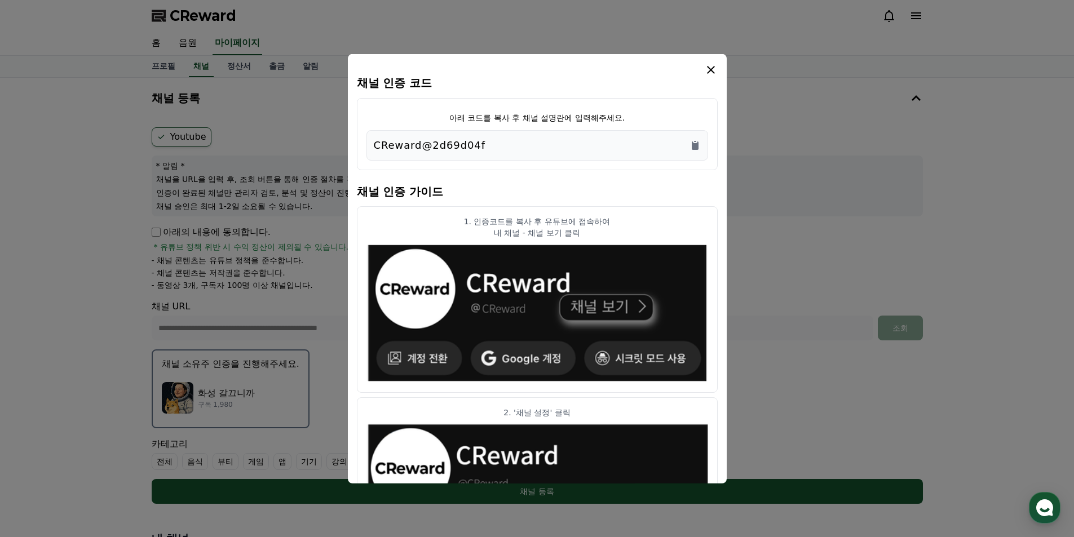
click at [716, 74] on icon "modal" at bounding box center [711, 70] width 14 height 14
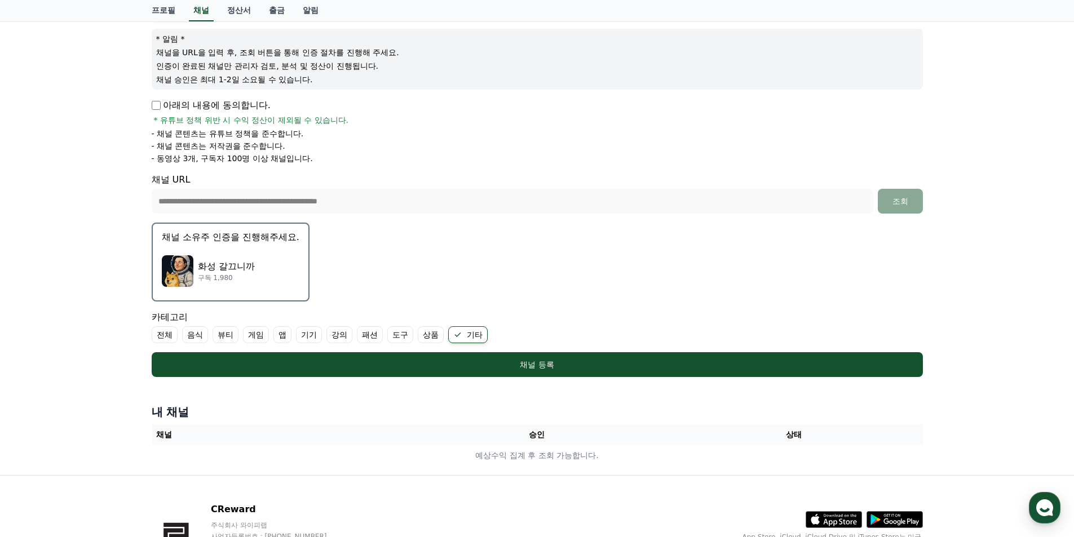
scroll to position [169, 0]
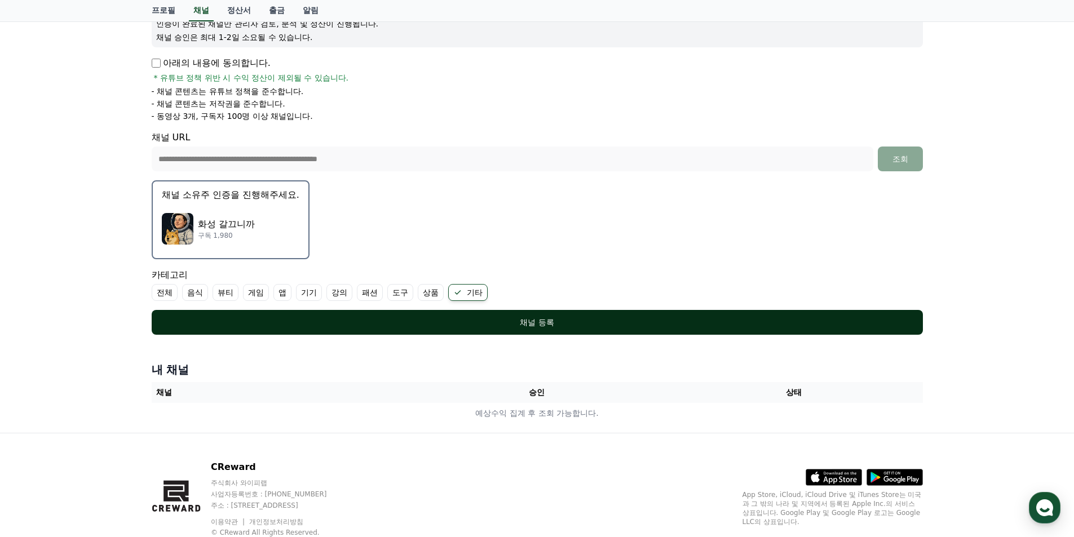
click at [582, 314] on button "채널 등록" at bounding box center [537, 322] width 771 height 25
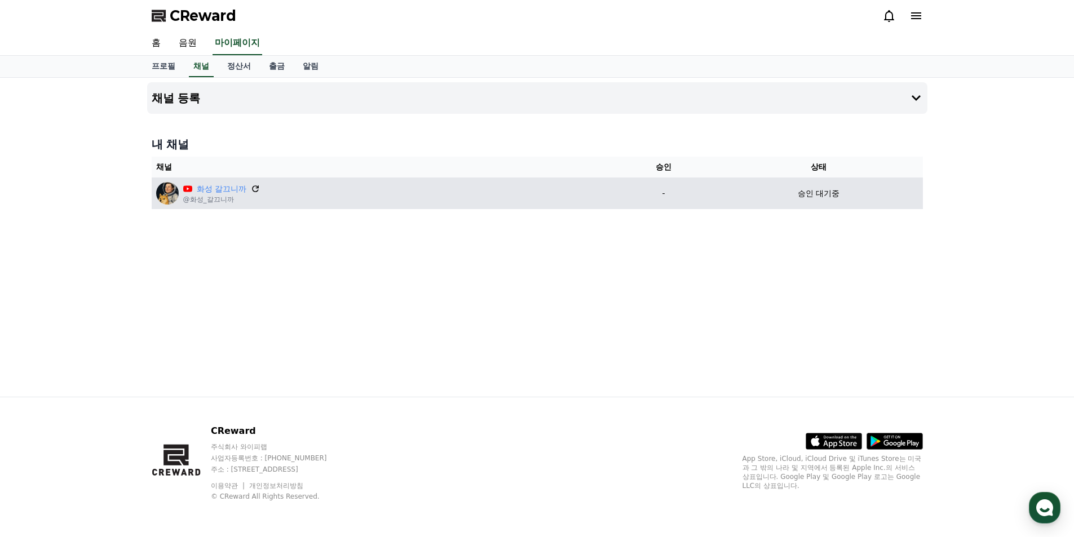
click at [259, 188] on icon at bounding box center [255, 189] width 10 height 10
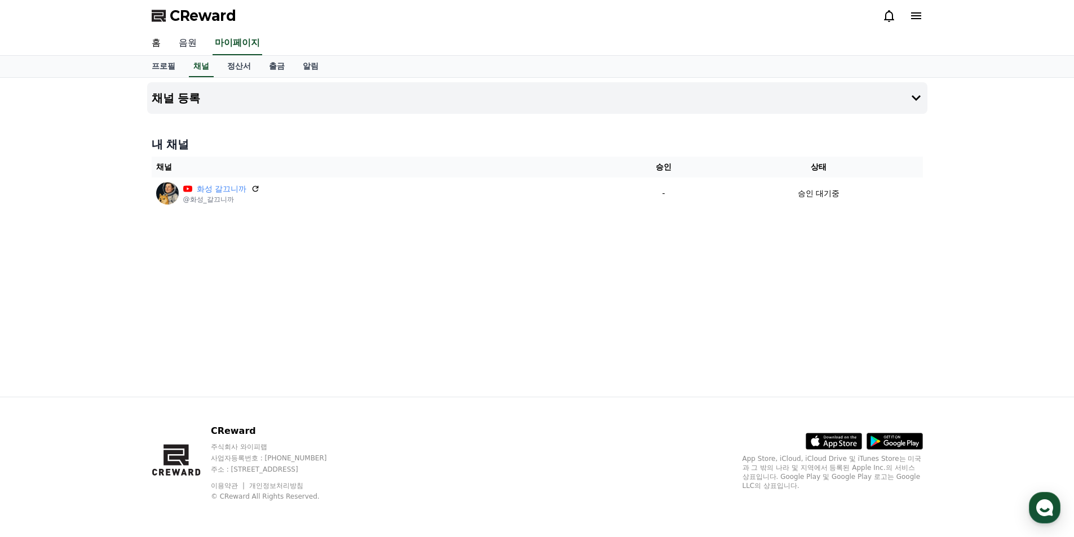
click at [192, 43] on link "음원" at bounding box center [188, 44] width 36 height 24
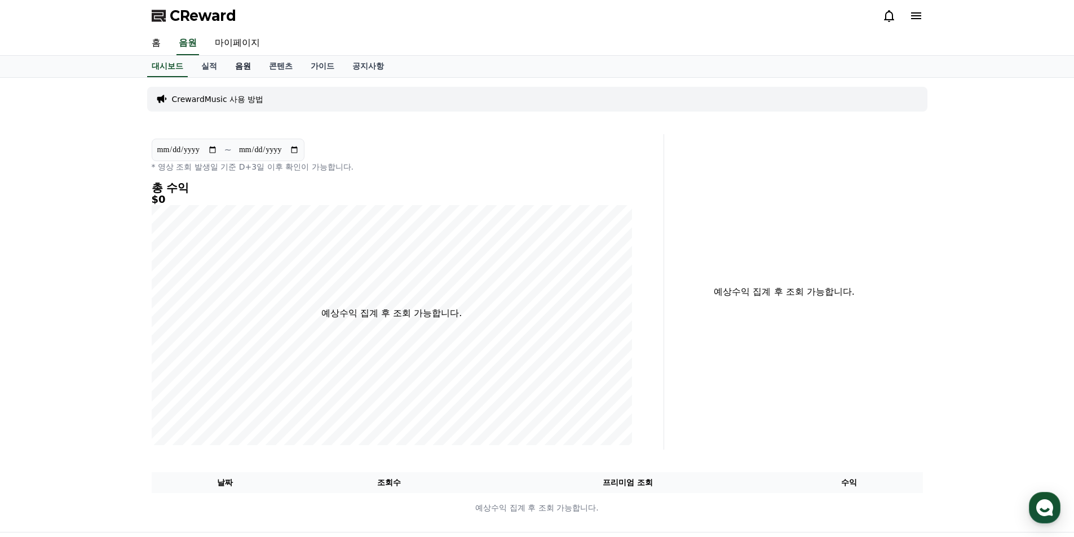
click at [250, 69] on link "음원" at bounding box center [243, 66] width 34 height 21
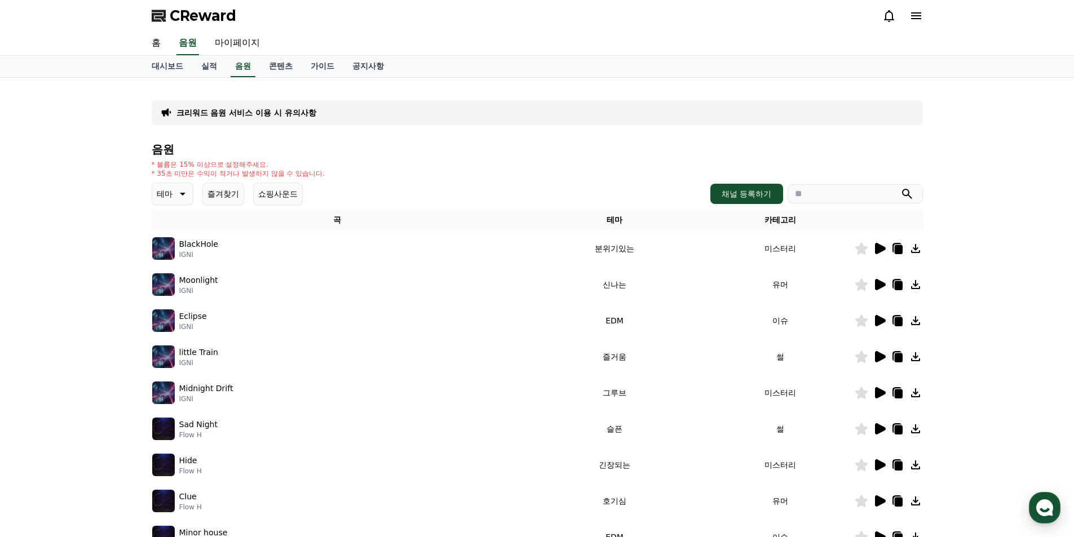
click at [182, 199] on icon at bounding box center [182, 194] width 14 height 14
click at [182, 311] on button "코믹한" at bounding box center [169, 316] width 33 height 25
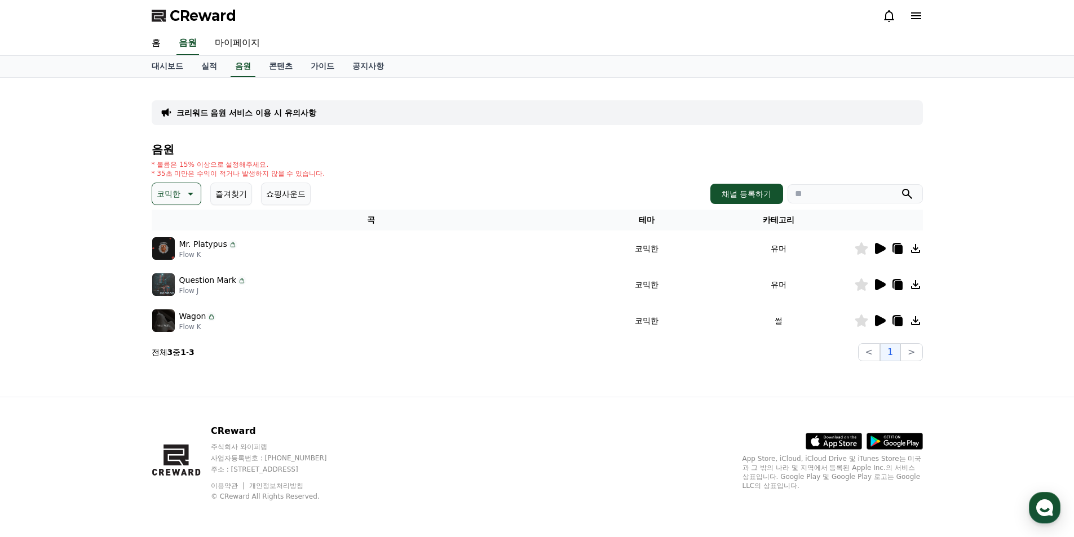
click at [880, 251] on icon at bounding box center [880, 248] width 11 height 11
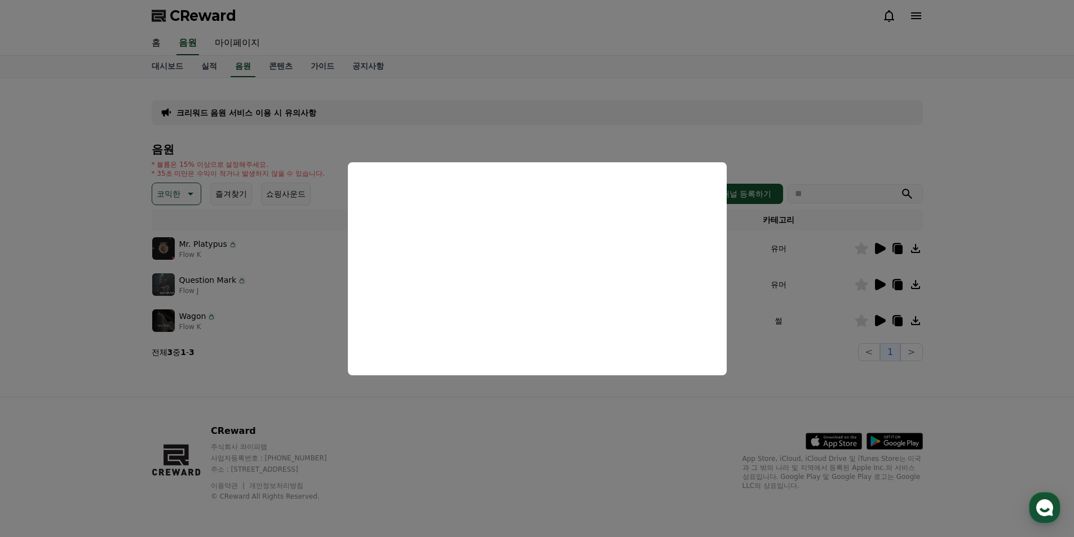
click at [624, 394] on button "close modal" at bounding box center [537, 268] width 1074 height 537
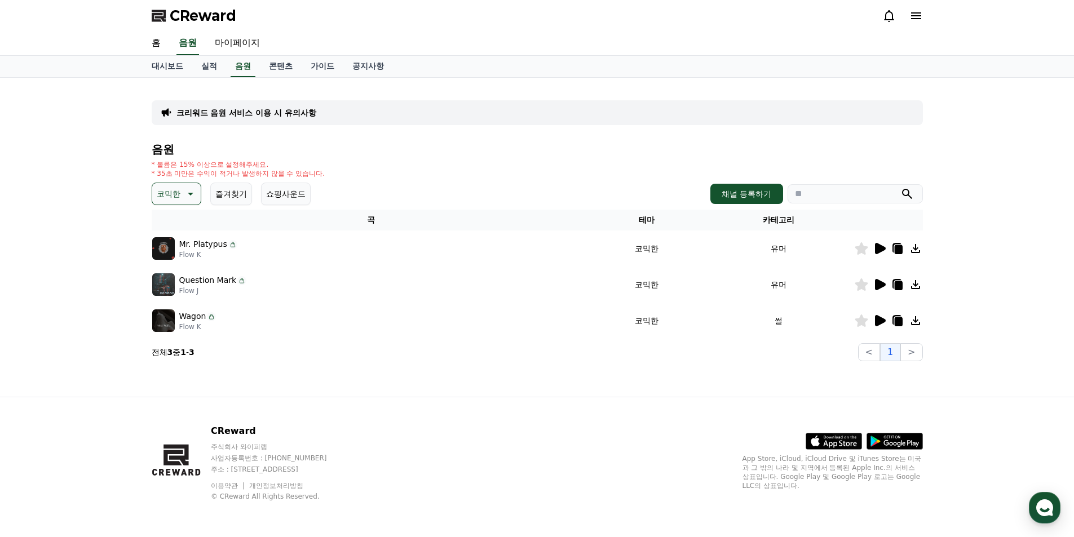
click at [880, 289] on icon at bounding box center [879, 285] width 14 height 14
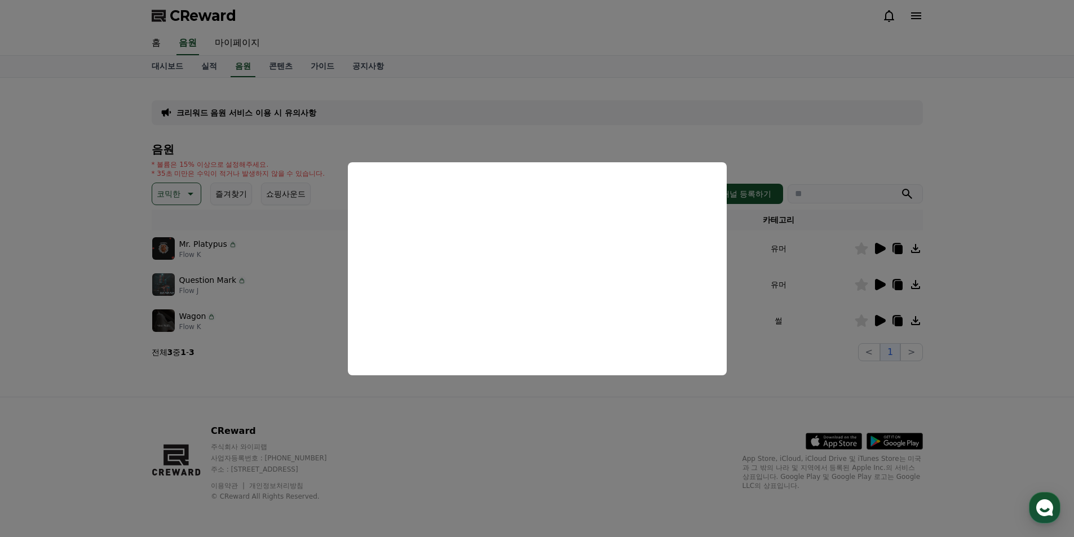
click at [717, 399] on button "close modal" at bounding box center [537, 268] width 1074 height 537
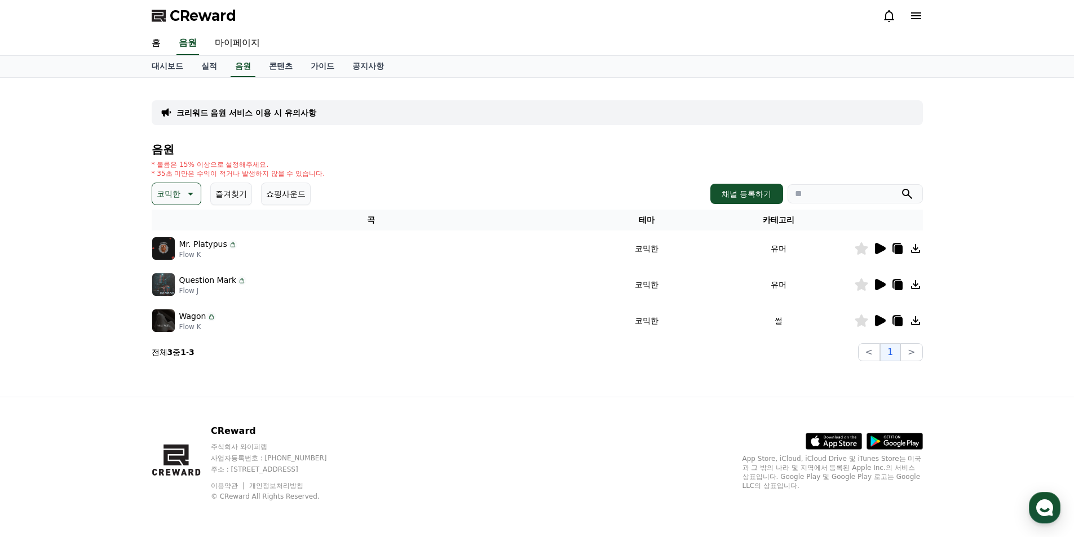
click at [876, 320] on icon at bounding box center [880, 320] width 11 height 11
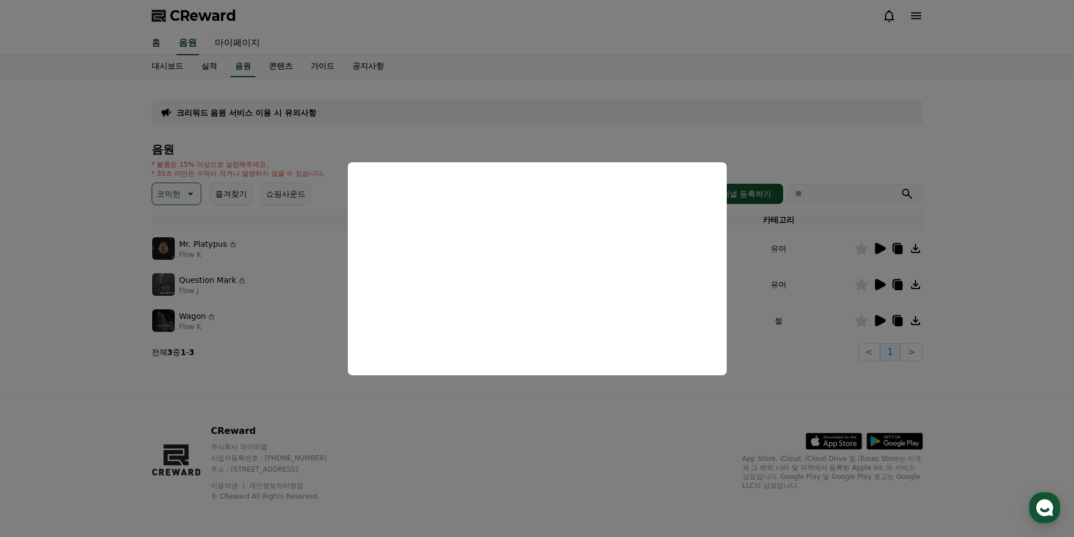
click at [752, 387] on button "close modal" at bounding box center [537, 268] width 1074 height 537
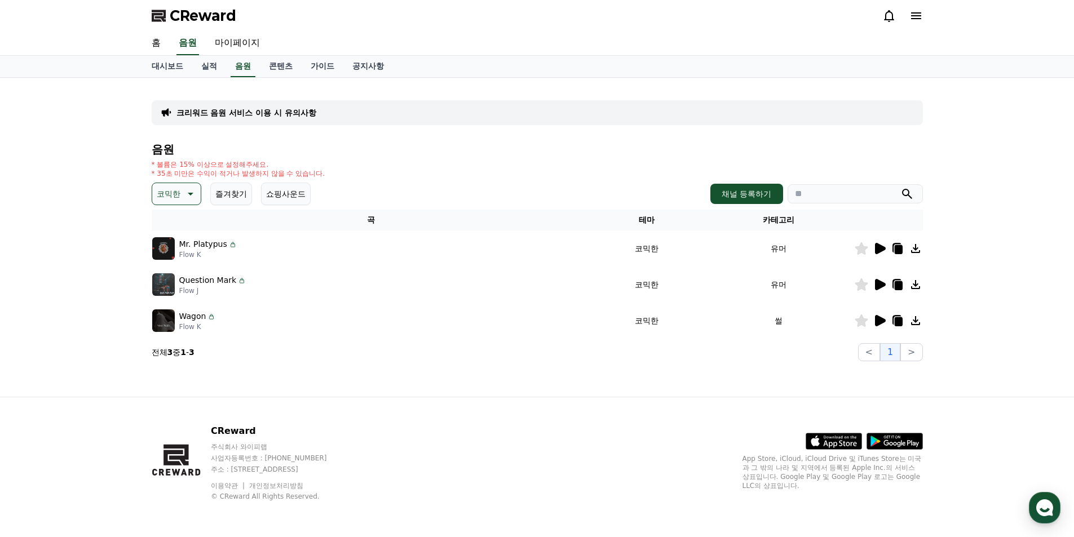
click at [897, 321] on icon at bounding box center [898, 321] width 8 height 9
click at [911, 320] on icon at bounding box center [915, 321] width 14 height 14
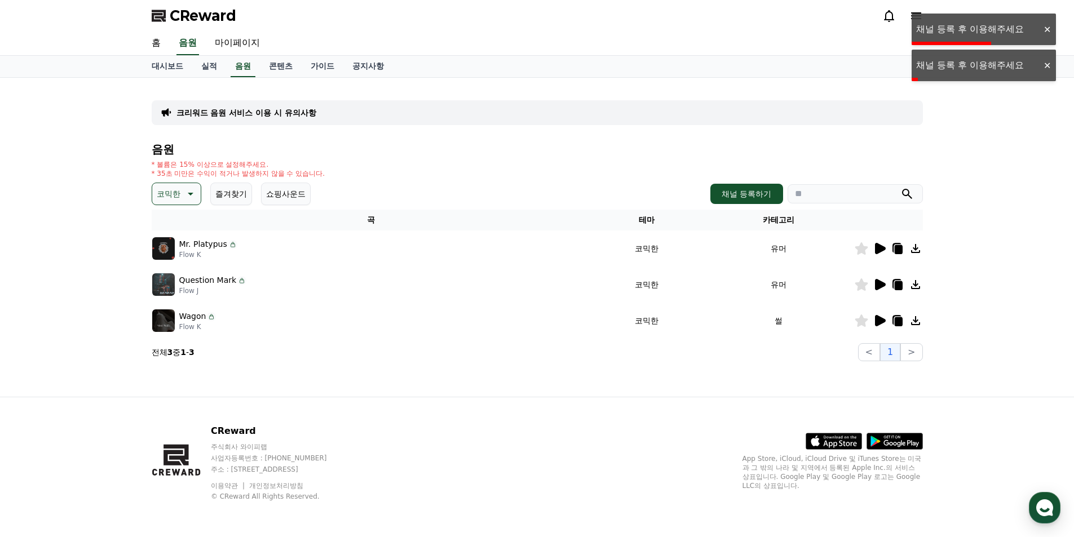
click at [859, 321] on icon at bounding box center [860, 320] width 13 height 12
